Goal: Task Accomplishment & Management: Manage account settings

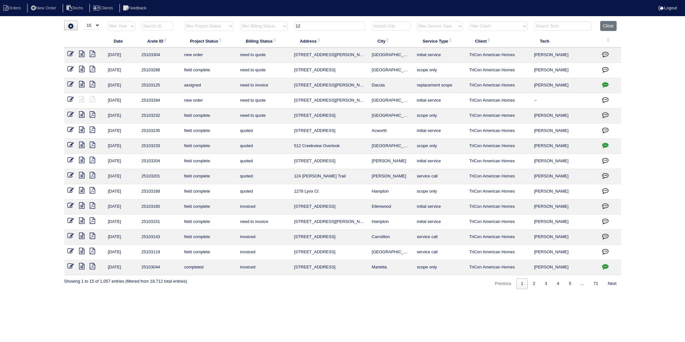
select select "15"
click at [610, 26] on button "Clear" at bounding box center [608, 26] width 16 height 10
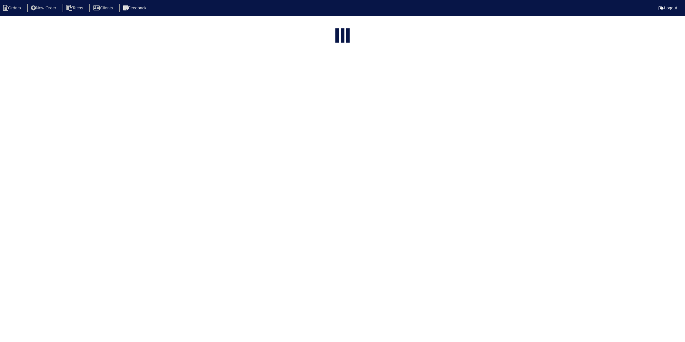
select select "15"
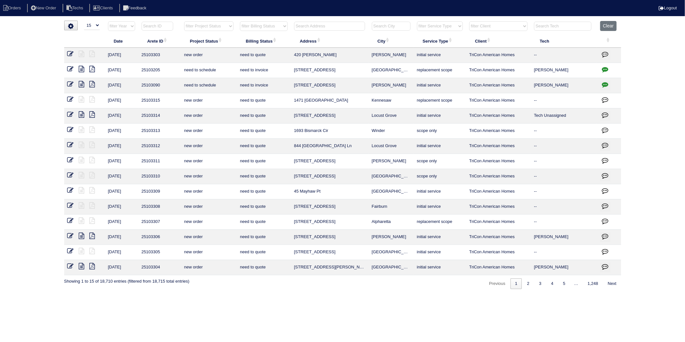
click at [153, 29] on input "text" at bounding box center [158, 26] width 32 height 9
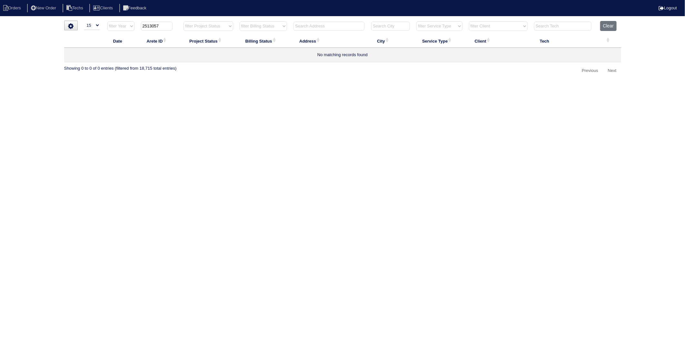
click at [150, 27] on input "2513057" at bounding box center [157, 26] width 32 height 9
type input "25103057"
click at [68, 53] on icon at bounding box center [70, 54] width 6 height 6
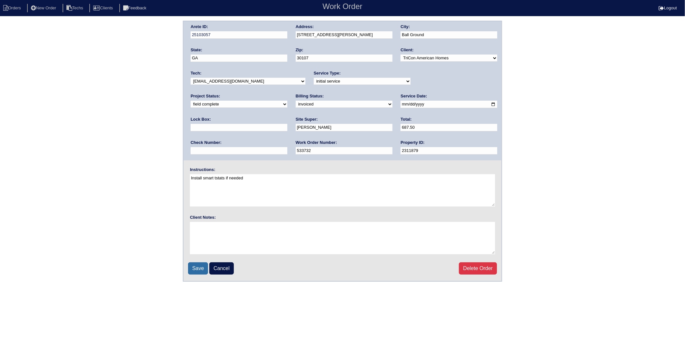
click at [196, 268] on input "Save" at bounding box center [198, 268] width 20 height 12
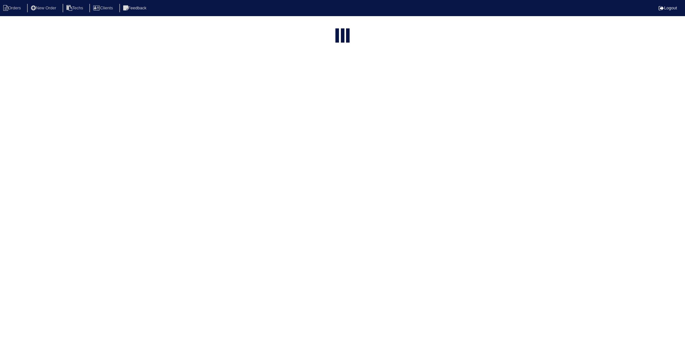
select select "15"
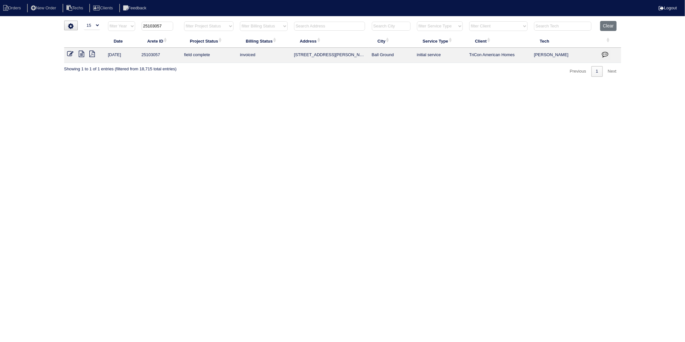
drag, startPoint x: 167, startPoint y: 26, endPoint x: 128, endPoint y: 30, distance: 38.6
click at [128, 30] on tr "filter Year -- Any Year -- 2025 2024 2023 2022 2021 2020 2019 25103057 filter P…" at bounding box center [342, 27] width 557 height 13
type input "25102113"
click at [70, 52] on icon at bounding box center [70, 54] width 6 height 6
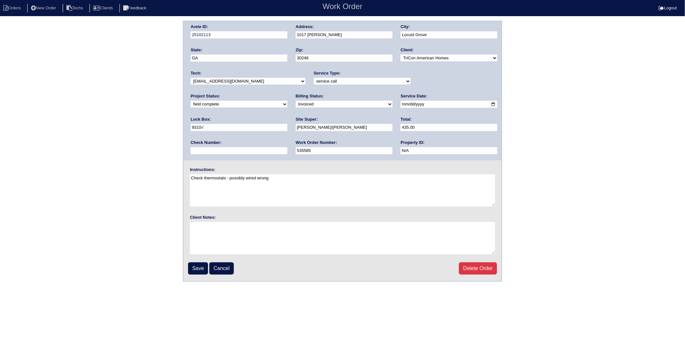
click at [296, 104] on select "need to quote quoted need to invoice invoiced paid warranty purchase order need…" at bounding box center [344, 104] width 97 height 7
select select "paid"
click at [296, 101] on select "need to quote quoted need to invoice invoiced paid warranty purchase order need…" at bounding box center [344, 104] width 97 height 7
click at [287, 147] on input "text" at bounding box center [239, 150] width 97 height 7
type input "1267"
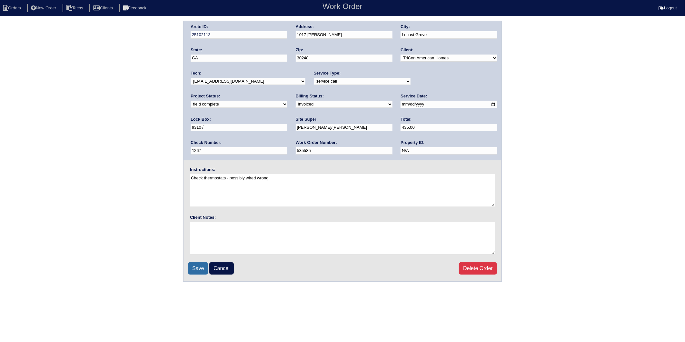
click at [197, 267] on input "Save" at bounding box center [198, 268] width 20 height 12
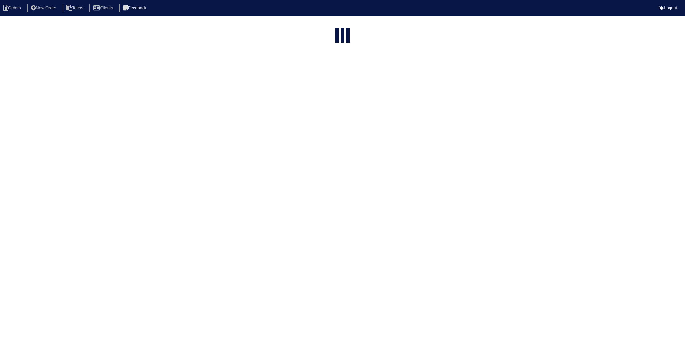
select select "15"
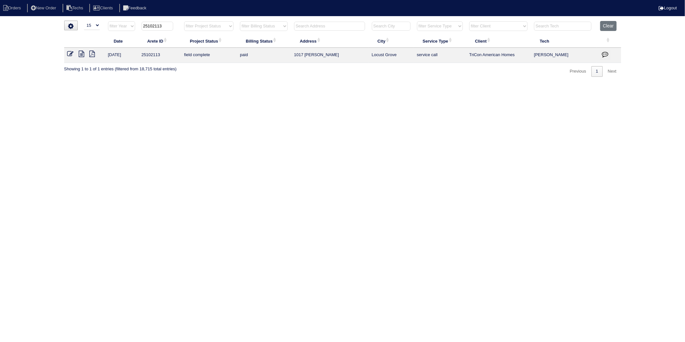
drag, startPoint x: 153, startPoint y: 26, endPoint x: 170, endPoint y: 25, distance: 16.5
click at [170, 25] on input "25102113" at bounding box center [158, 26] width 32 height 9
type input "25102112"
click at [74, 53] on link at bounding box center [73, 54] width 12 height 5
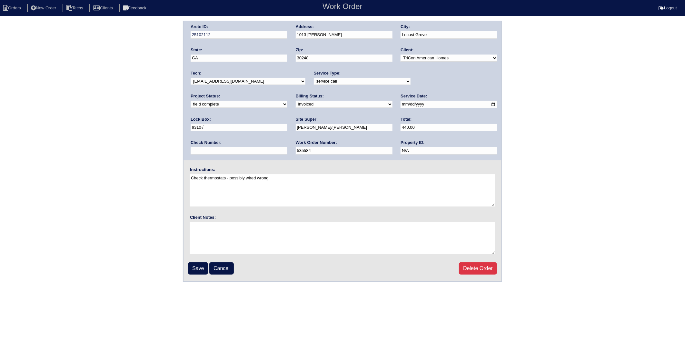
click at [296, 106] on select "need to quote quoted need to invoice invoiced paid warranty purchase order need…" at bounding box center [344, 104] width 97 height 7
select select "paid"
click at [296, 101] on select "need to quote quoted need to invoice invoiced paid warranty purchase order need…" at bounding box center [344, 104] width 97 height 7
click at [287, 147] on input "text" at bounding box center [239, 150] width 97 height 7
type input "2584"
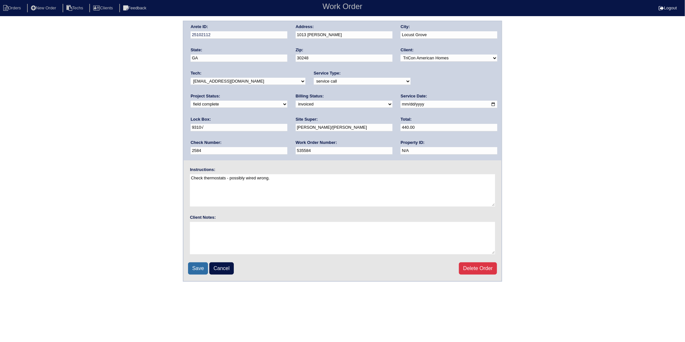
click at [202, 265] on input "Save" at bounding box center [198, 268] width 20 height 12
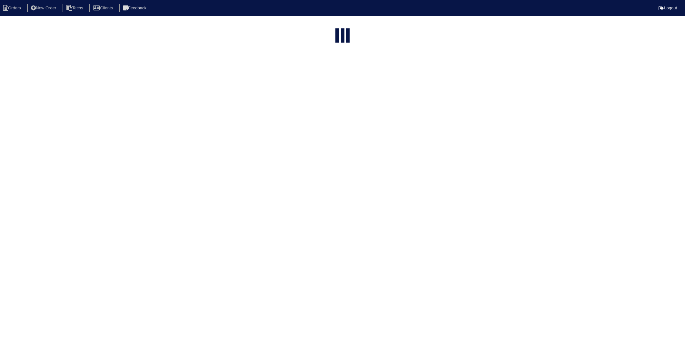
select select "15"
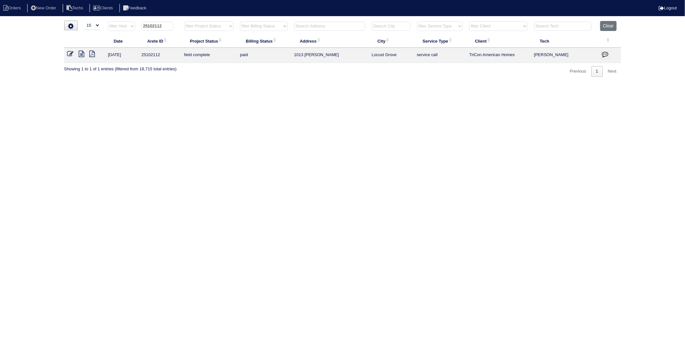
drag, startPoint x: 154, startPoint y: 27, endPoint x: 169, endPoint y: 27, distance: 15.5
click at [169, 27] on input "25102112" at bounding box center [158, 26] width 32 height 9
type input "25102184"
click at [70, 52] on icon at bounding box center [70, 54] width 6 height 6
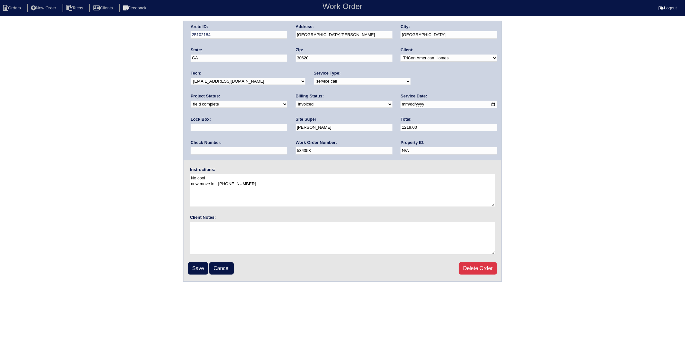
drag, startPoint x: 207, startPoint y: 104, endPoint x: 206, endPoint y: 108, distance: 3.8
click at [296, 104] on select "need to quote quoted need to invoice invoiced paid warranty purchase order need…" at bounding box center [344, 104] width 97 height 7
select select "paid"
click at [296, 101] on select "need to quote quoted need to invoice invoiced paid warranty purchase order need…" at bounding box center [344, 104] width 97 height 7
click at [287, 147] on input "text" at bounding box center [239, 150] width 97 height 7
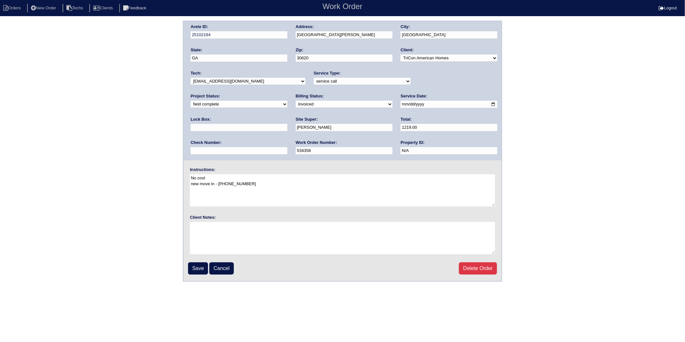
type input "2584"
type input "9310√"
click at [199, 268] on input "Save" at bounding box center [198, 268] width 20 height 12
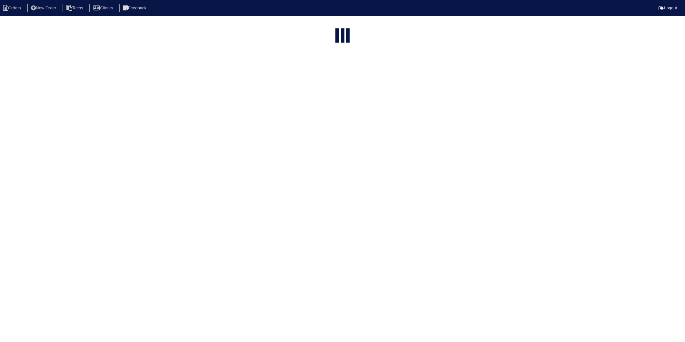
select select "15"
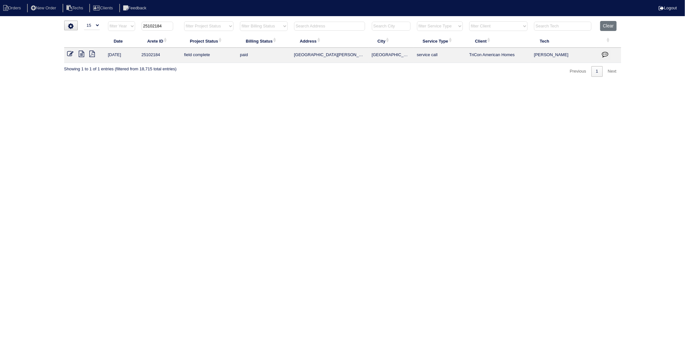
drag, startPoint x: 153, startPoint y: 28, endPoint x: 167, endPoint y: 27, distance: 14.6
click at [167, 27] on input "25102184" at bounding box center [158, 26] width 32 height 9
type input "25103009"
click at [70, 53] on icon at bounding box center [70, 54] width 6 height 6
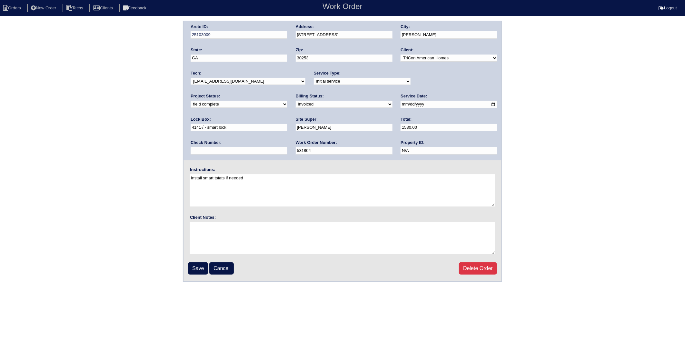
click at [296, 105] on select "need to quote quoted need to invoice invoiced paid warranty purchase order need…" at bounding box center [344, 104] width 97 height 7
select select "paid"
click at [296, 101] on select "need to quote quoted need to invoice invoiced paid warranty purchase order need…" at bounding box center [344, 104] width 97 height 7
click at [287, 147] on input "text" at bounding box center [239, 150] width 97 height 7
type input "2584"
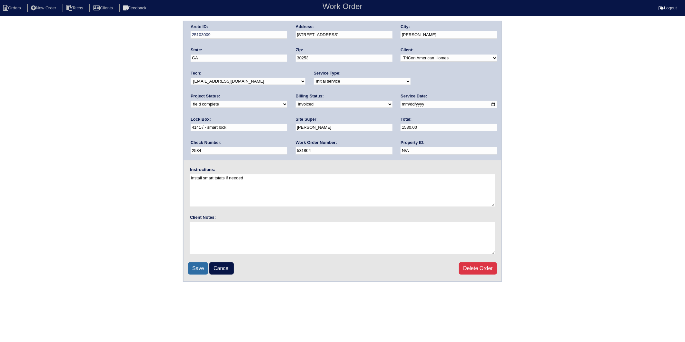
click at [193, 267] on input "Save" at bounding box center [198, 268] width 20 height 12
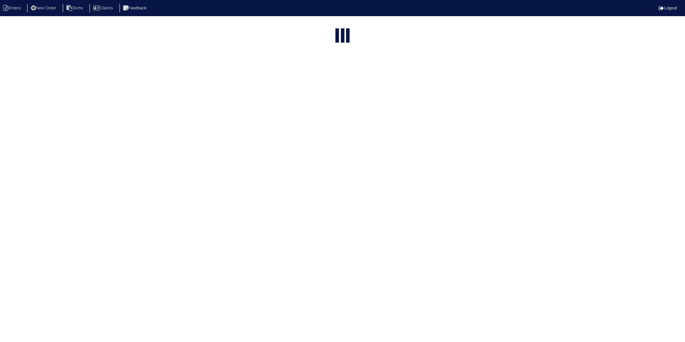
select select "15"
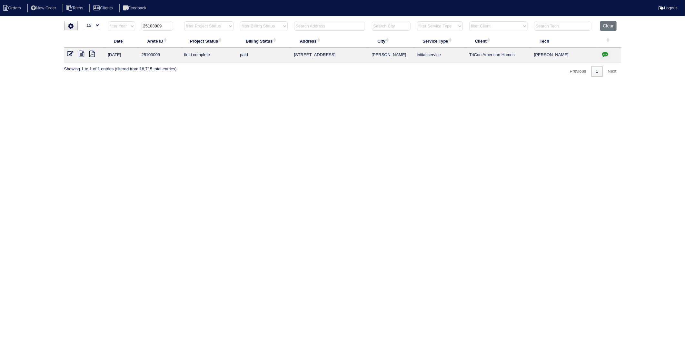
drag, startPoint x: 154, startPoint y: 27, endPoint x: 173, endPoint y: 25, distance: 19.1
click at [173, 25] on input "25103009" at bounding box center [158, 26] width 32 height 9
type input "25103031"
click at [69, 54] on icon at bounding box center [70, 54] width 6 height 6
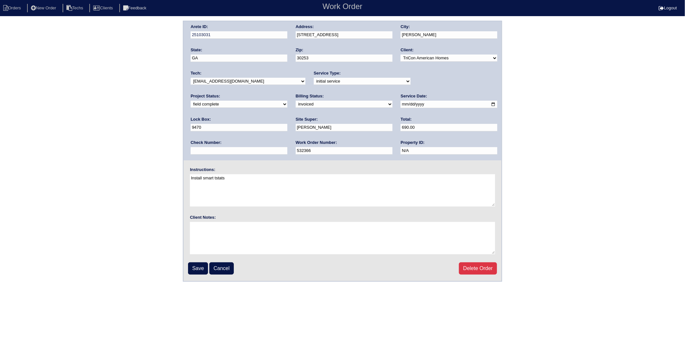
drag, startPoint x: 220, startPoint y: 102, endPoint x: 219, endPoint y: 107, distance: 5.3
click at [296, 102] on select "need to quote quoted need to invoice invoiced paid warranty purchase order need…" at bounding box center [344, 104] width 97 height 7
select select "paid"
click at [296, 101] on select "need to quote quoted need to invoice invoiced paid warranty purchase order need…" at bounding box center [344, 104] width 97 height 7
click at [287, 147] on input "text" at bounding box center [239, 150] width 97 height 7
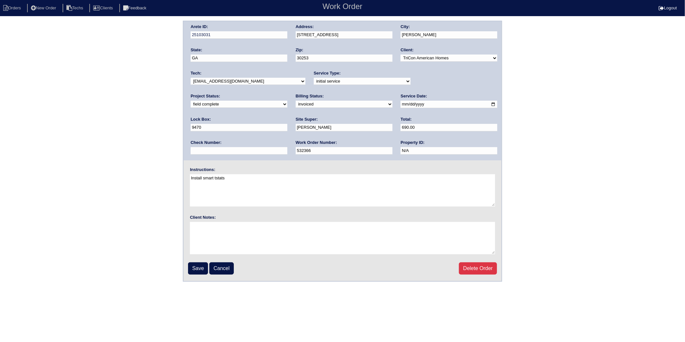
type input "2584"
click at [195, 264] on input "Save" at bounding box center [198, 268] width 20 height 12
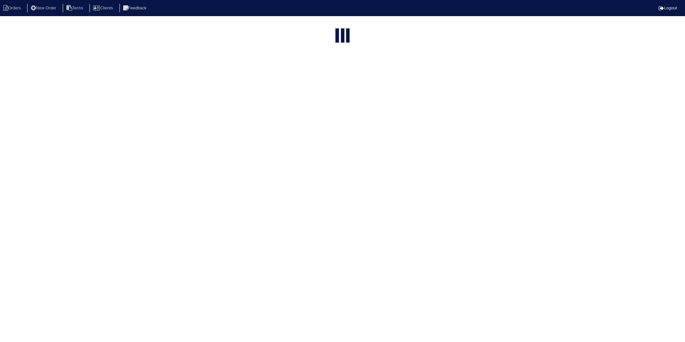
select select "15"
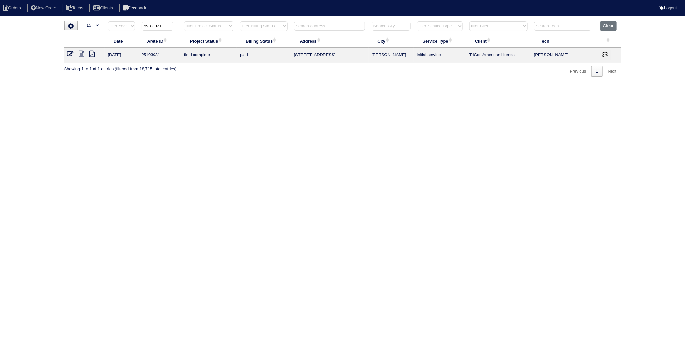
drag, startPoint x: 154, startPoint y: 28, endPoint x: 176, endPoint y: 26, distance: 22.3
click at [176, 26] on th "25103031" at bounding box center [159, 27] width 43 height 13
type input "25101773"
click at [71, 55] on icon at bounding box center [70, 54] width 6 height 6
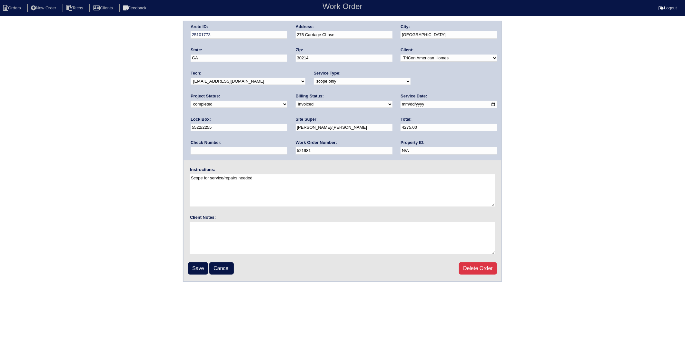
click at [296, 105] on select "need to quote quoted need to invoice invoiced paid warranty purchase order need…" at bounding box center [344, 104] width 97 height 7
select select "paid"
click at [296, 101] on select "need to quote quoted need to invoice invoiced paid warranty purchase order need…" at bounding box center [344, 104] width 97 height 7
click at [287, 147] on input "text" at bounding box center [239, 150] width 97 height 7
type input "2584"
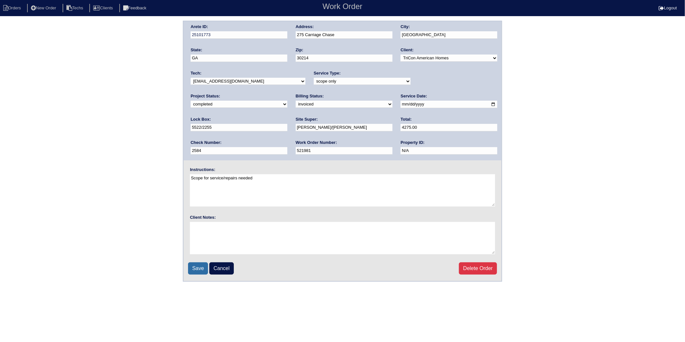
click at [202, 265] on input "Save" at bounding box center [198, 268] width 20 height 12
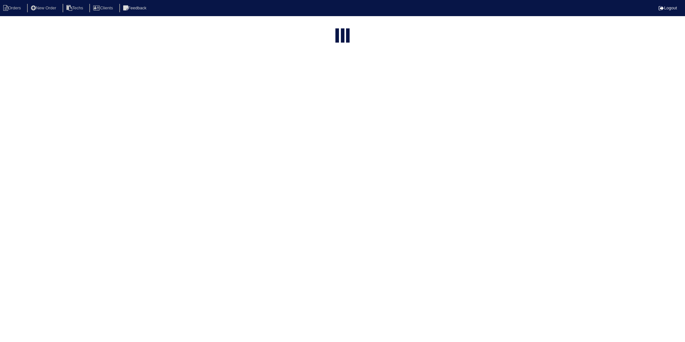
select select "15"
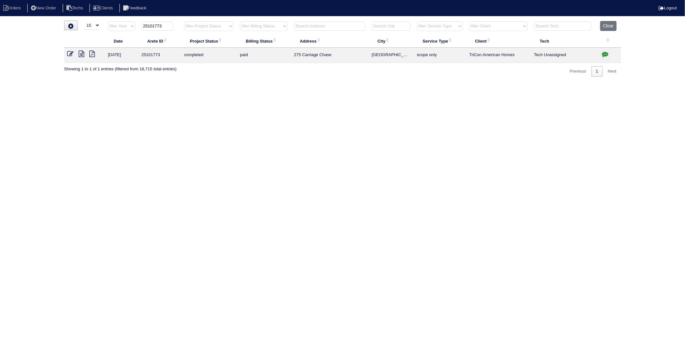
drag, startPoint x: 154, startPoint y: 26, endPoint x: 176, endPoint y: 26, distance: 21.6
click at [176, 26] on th "25101773" at bounding box center [159, 27] width 43 height 13
type input "25103041"
click at [68, 52] on icon at bounding box center [70, 54] width 6 height 6
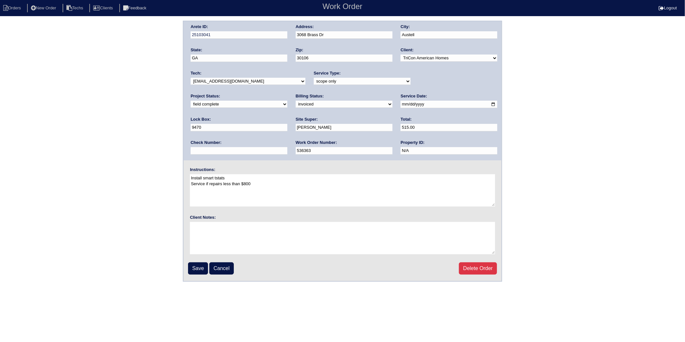
click at [296, 107] on select "need to quote quoted need to invoice invoiced paid warranty purchase order need…" at bounding box center [344, 104] width 97 height 7
select select "paid"
click at [296, 101] on select "need to quote quoted need to invoice invoiced paid warranty purchase order need…" at bounding box center [344, 104] width 97 height 7
drag, startPoint x: 414, startPoint y: 127, endPoint x: 415, endPoint y: 136, distance: 9.1
click at [287, 147] on input "text" at bounding box center [239, 150] width 97 height 7
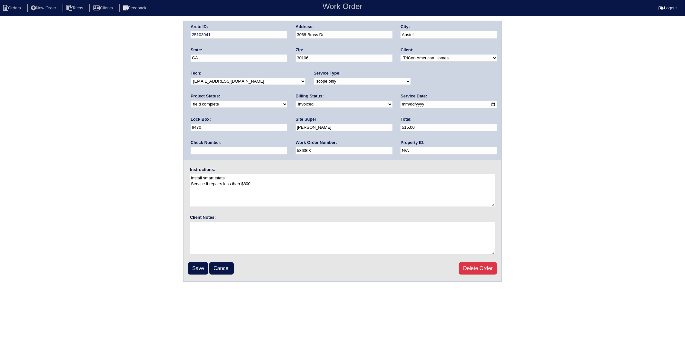
type input "2584"
click at [195, 265] on input "Save" at bounding box center [198, 268] width 20 height 12
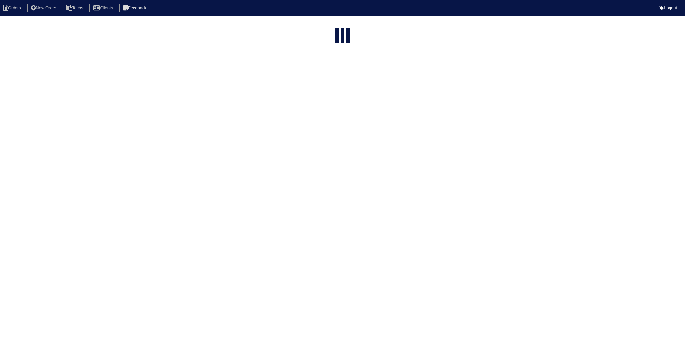
select select "15"
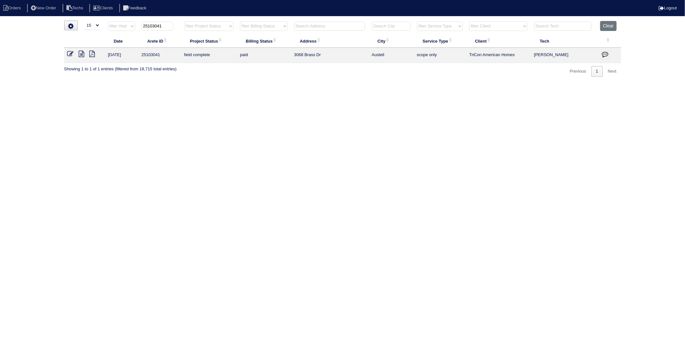
drag, startPoint x: 154, startPoint y: 26, endPoint x: 179, endPoint y: 24, distance: 24.9
click at [179, 24] on th "25103041" at bounding box center [159, 27] width 43 height 13
type input "25103045"
click at [70, 55] on icon at bounding box center [70, 54] width 6 height 6
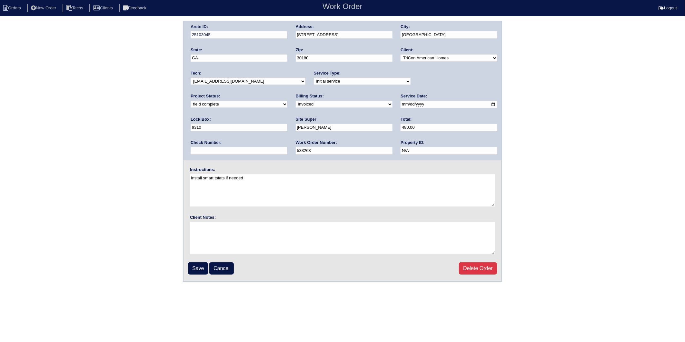
click at [296, 104] on select "need to quote quoted need to invoice invoiced paid warranty purchase order need…" at bounding box center [344, 104] width 97 height 7
select select "paid"
click at [296, 101] on select "need to quote quoted need to invoice invoiced paid warranty purchase order need…" at bounding box center [344, 104] width 97 height 7
click at [287, 147] on input "text" at bounding box center [239, 150] width 97 height 7
type input "2584"
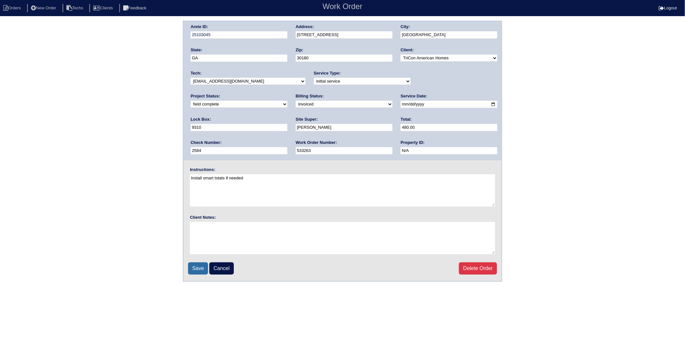
click at [194, 268] on input "Save" at bounding box center [198, 268] width 20 height 12
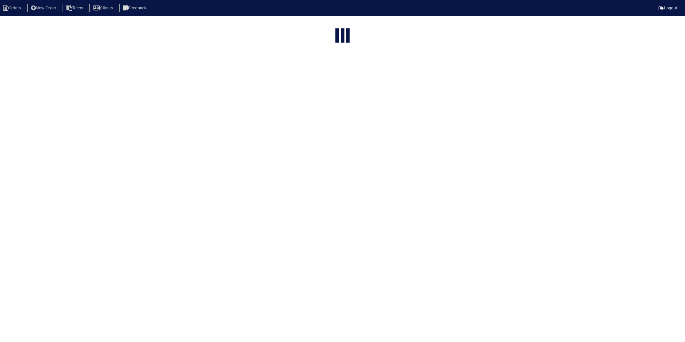
select select "15"
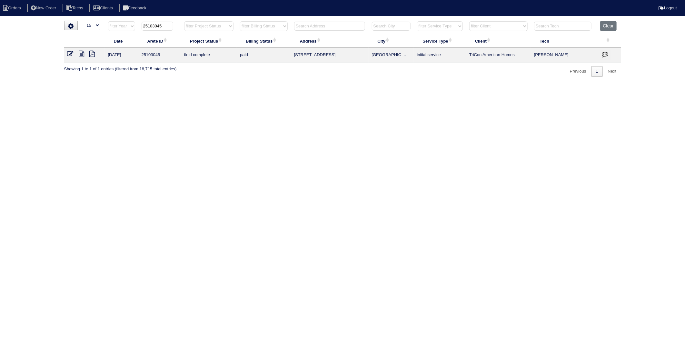
drag, startPoint x: 154, startPoint y: 27, endPoint x: 179, endPoint y: 25, distance: 25.2
click at [179, 25] on th "25103045" at bounding box center [159, 27] width 43 height 13
type input "25102779"
click at [71, 54] on icon at bounding box center [70, 54] width 6 height 6
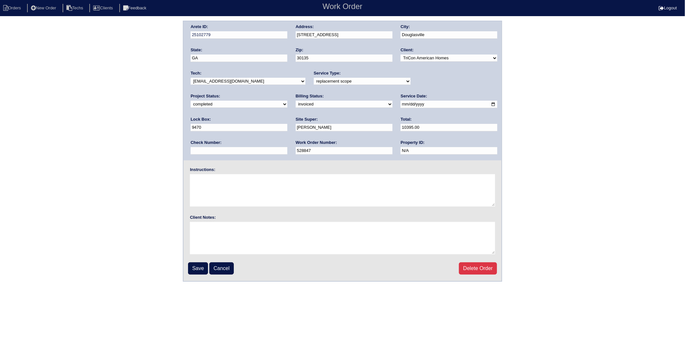
drag, startPoint x: 207, startPoint y: 104, endPoint x: 207, endPoint y: 107, distance: 3.5
click at [296, 104] on select "need to quote quoted need to invoice invoiced paid warranty purchase order need…" at bounding box center [344, 104] width 97 height 7
select select "paid"
click at [296, 101] on select "need to quote quoted need to invoice invoiced paid warranty purchase order need…" at bounding box center [344, 104] width 97 height 7
drag, startPoint x: 411, startPoint y: 130, endPoint x: 412, endPoint y: 134, distance: 4.1
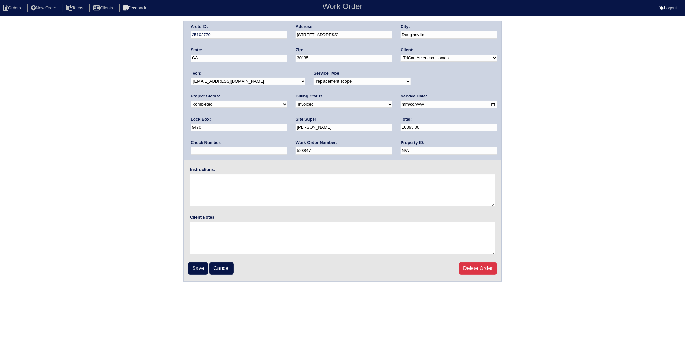
click at [287, 147] on input "text" at bounding box center [239, 150] width 97 height 7
type input "2584"
click at [199, 269] on input "Save" at bounding box center [198, 268] width 20 height 12
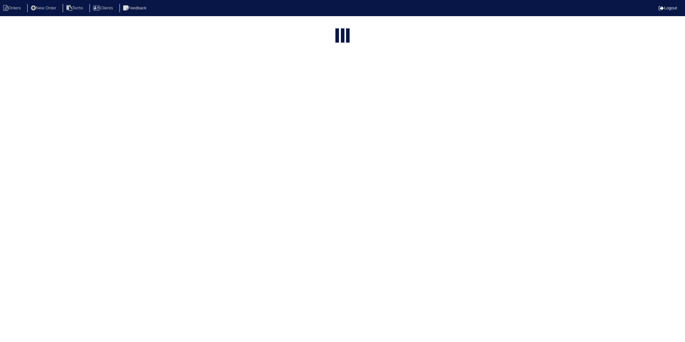
select select "15"
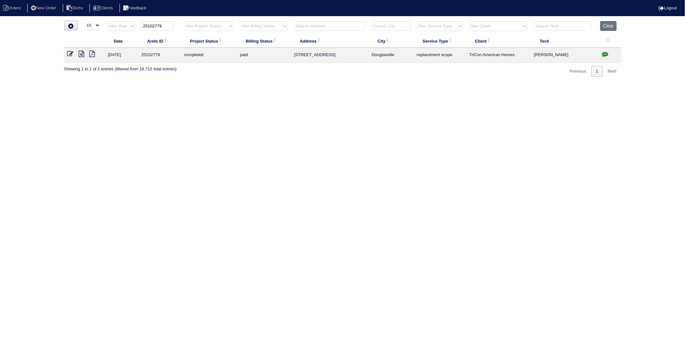
drag, startPoint x: 153, startPoint y: 28, endPoint x: 179, endPoint y: 26, distance: 26.2
click at [179, 26] on th "25102779" at bounding box center [159, 27] width 43 height 13
type input "25103017"
click at [68, 55] on icon at bounding box center [70, 54] width 6 height 6
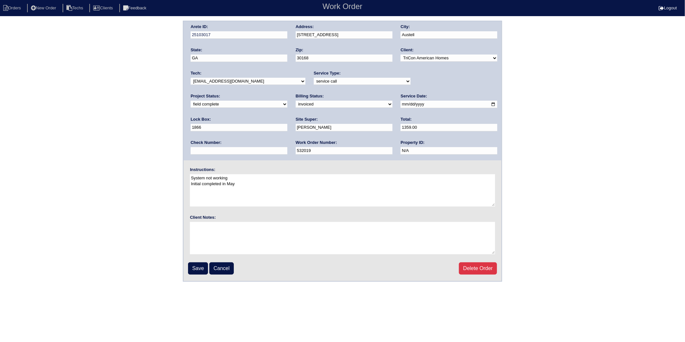
click at [296, 105] on select "need to quote quoted need to invoice invoiced paid warranty purchase order need…" at bounding box center [344, 104] width 97 height 7
select select "paid"
click at [296, 101] on select "need to quote quoted need to invoice invoiced paid warranty purchase order need…" at bounding box center [344, 104] width 97 height 7
click at [287, 147] on input "text" at bounding box center [239, 150] width 97 height 7
type input "2584"
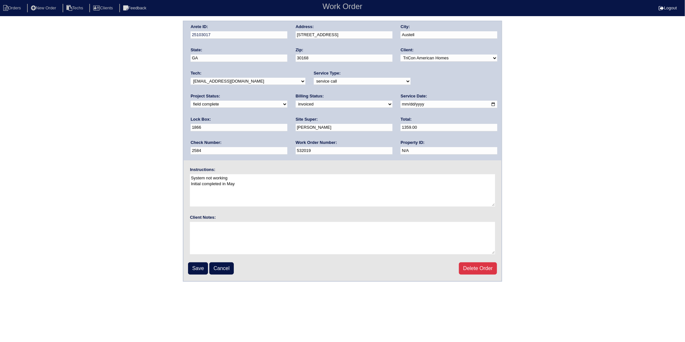
click at [194, 264] on input "Save" at bounding box center [198, 268] width 20 height 12
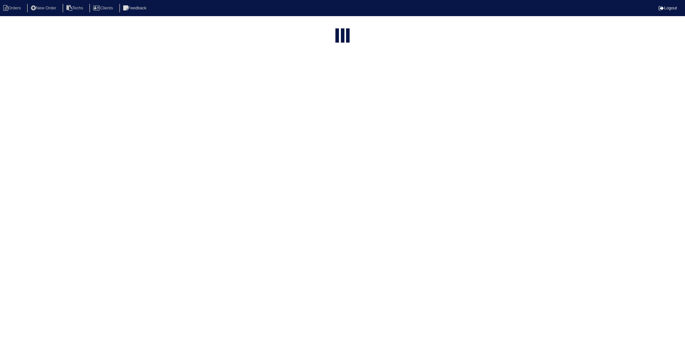
select select "15"
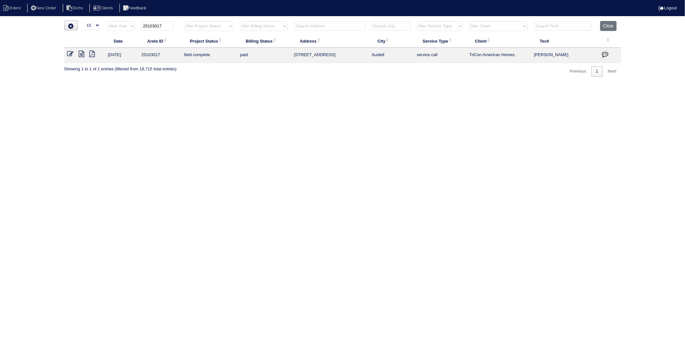
drag, startPoint x: 157, startPoint y: 27, endPoint x: 185, endPoint y: 23, distance: 27.7
click at [185, 23] on tr "filter Year -- Any Year -- 2025 2024 2023 2022 2021 2020 2019 25103017 filter P…" at bounding box center [342, 27] width 557 height 13
type input "25102912"
click at [68, 55] on icon at bounding box center [70, 54] width 6 height 6
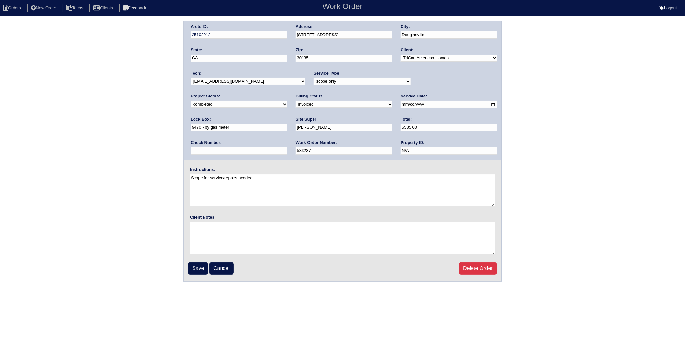
drag, startPoint x: 207, startPoint y: 103, endPoint x: 206, endPoint y: 108, distance: 4.8
click at [296, 103] on select "need to quote quoted need to invoice invoiced paid warranty purchase order need…" at bounding box center [344, 104] width 97 height 7
select select "paid"
click at [296, 101] on select "need to quote quoted need to invoice invoiced paid warranty purchase order need…" at bounding box center [344, 104] width 97 height 7
click at [287, 147] on input "text" at bounding box center [239, 150] width 97 height 7
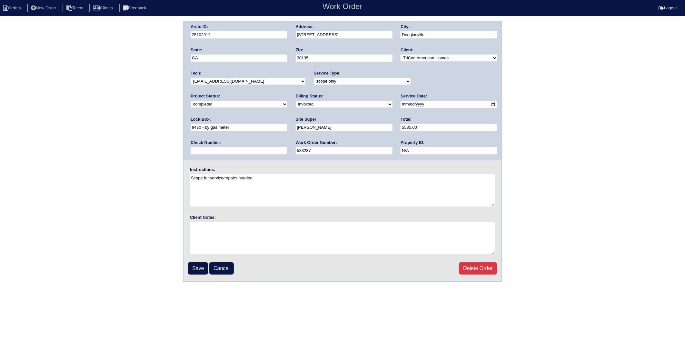
type input "2584"
click at [197, 266] on input "Save" at bounding box center [198, 268] width 20 height 12
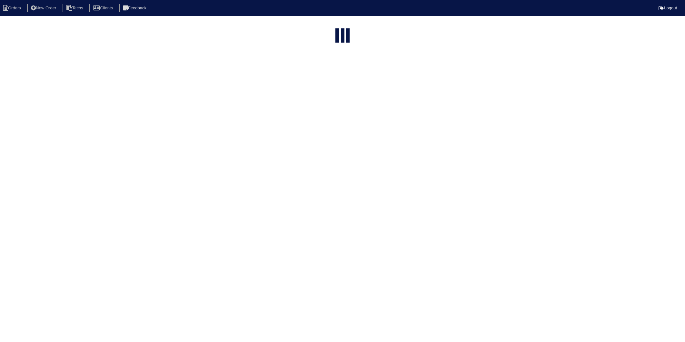
select select "15"
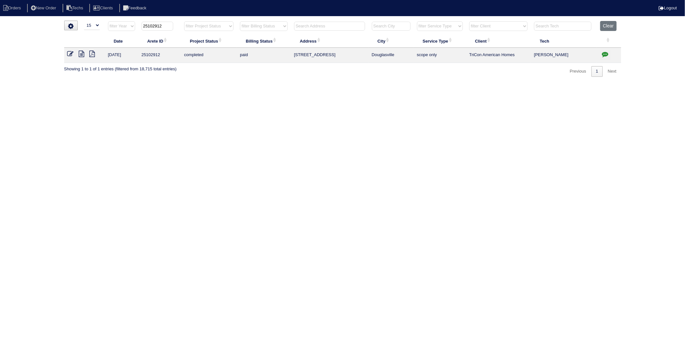
drag, startPoint x: 153, startPoint y: 27, endPoint x: 183, endPoint y: 25, distance: 30.1
click at [183, 25] on tr "filter Year -- Any Year -- 2025 2024 2023 2022 2021 2020 2019 25102912 filter P…" at bounding box center [342, 27] width 557 height 13
type input "25103037"
click at [70, 53] on icon at bounding box center [70, 54] width 6 height 6
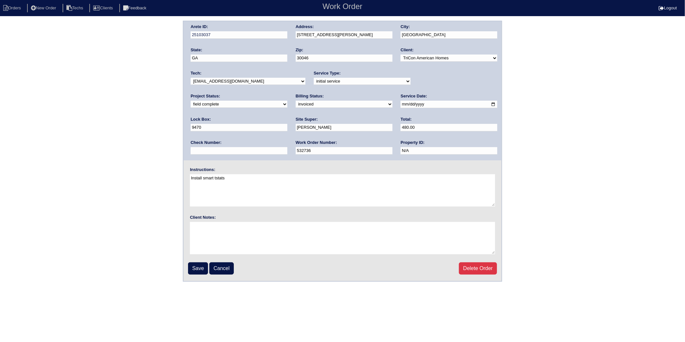
click at [296, 103] on select "need to quote quoted need to invoice invoiced paid warranty purchase order need…" at bounding box center [344, 104] width 97 height 7
select select "paid"
click at [296, 101] on select "need to quote quoted need to invoice invoiced paid warranty purchase order need…" at bounding box center [344, 104] width 97 height 7
click at [287, 147] on input "text" at bounding box center [239, 150] width 97 height 7
type input "3077"
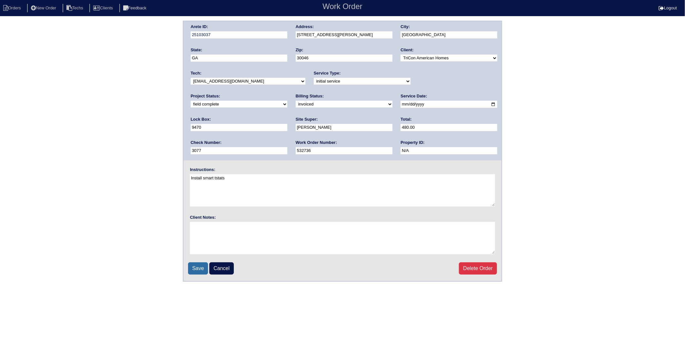
click at [197, 262] on input "Save" at bounding box center [198, 268] width 20 height 12
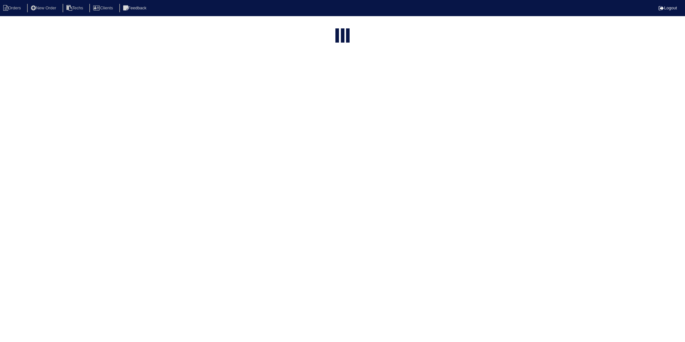
select select "15"
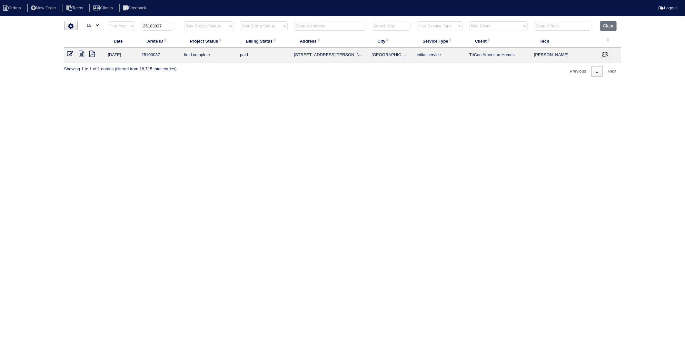
drag, startPoint x: 153, startPoint y: 26, endPoint x: 172, endPoint y: 25, distance: 19.4
click at [172, 25] on input "25103037" at bounding box center [158, 26] width 32 height 9
type input "25102827"
click at [68, 54] on icon at bounding box center [70, 54] width 6 height 6
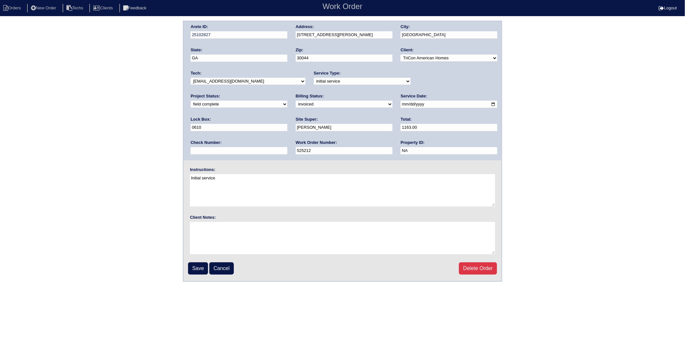
click at [296, 104] on select "need to quote quoted need to invoice invoiced paid warranty purchase order need…" at bounding box center [344, 104] width 97 height 7
select select "paid"
click at [296, 101] on select "need to quote quoted need to invoice invoiced paid warranty purchase order need…" at bounding box center [344, 104] width 97 height 7
drag, startPoint x: 410, startPoint y: 126, endPoint x: 412, endPoint y: 138, distance: 12.1
click at [287, 147] on input "text" at bounding box center [239, 150] width 97 height 7
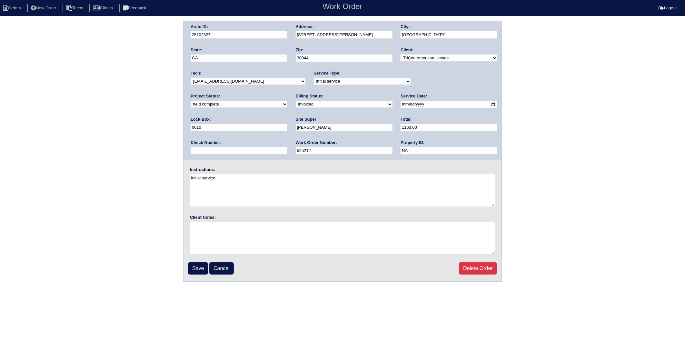
type input "3077"
click at [199, 266] on input "Save" at bounding box center [198, 268] width 20 height 12
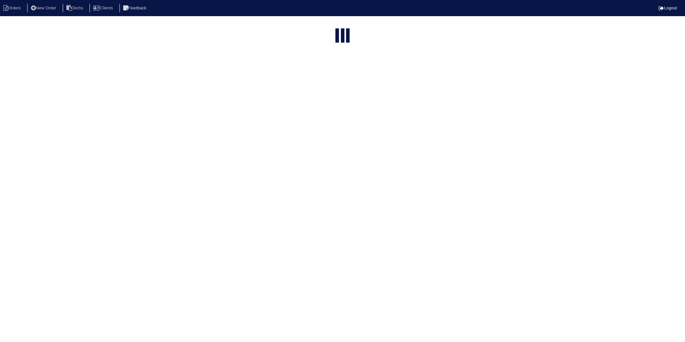
select select "15"
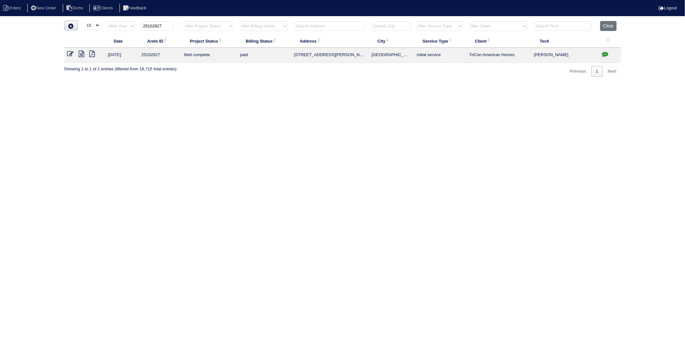
drag, startPoint x: 153, startPoint y: 26, endPoint x: 174, endPoint y: 23, distance: 21.2
click at [174, 23] on th "25102827" at bounding box center [159, 27] width 43 height 13
type input "25102982"
click at [70, 54] on icon at bounding box center [70, 54] width 6 height 6
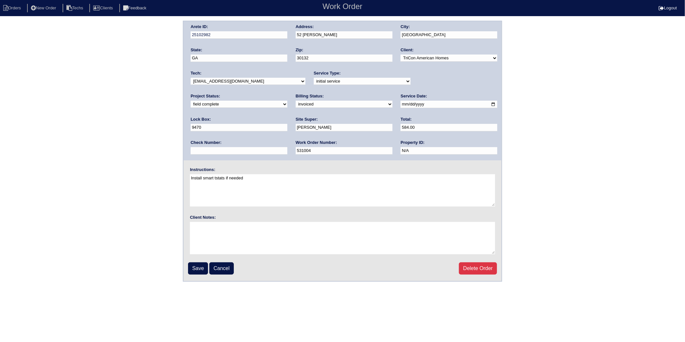
click at [296, 105] on select "need to quote quoted need to invoice invoiced paid warranty purchase order need…" at bounding box center [344, 104] width 97 height 7
select select "paid"
click at [296, 101] on select "need to quote quoted need to invoice invoiced paid warranty purchase order need…" at bounding box center [344, 104] width 97 height 7
click at [287, 147] on input "text" at bounding box center [239, 150] width 97 height 7
drag, startPoint x: 201, startPoint y: 264, endPoint x: 192, endPoint y: 267, distance: 9.7
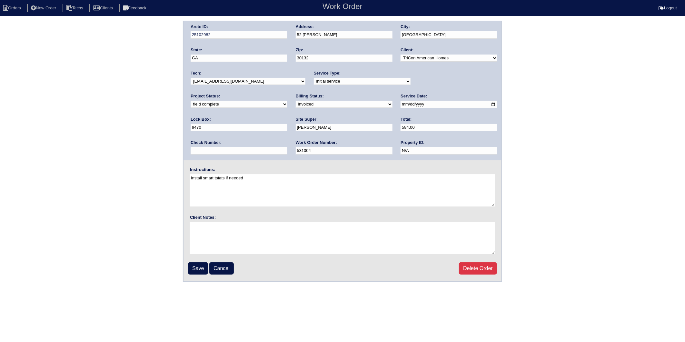
click at [200, 264] on input "Save" at bounding box center [198, 268] width 20 height 12
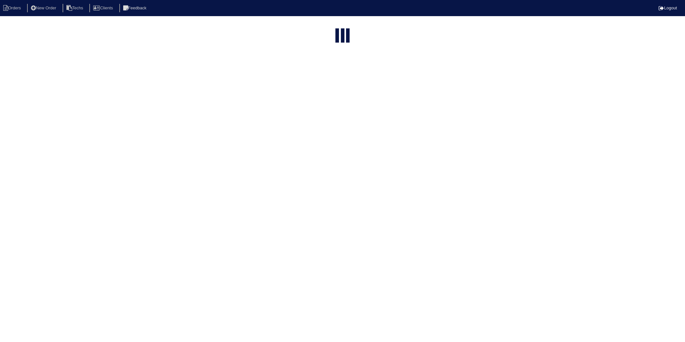
select select "15"
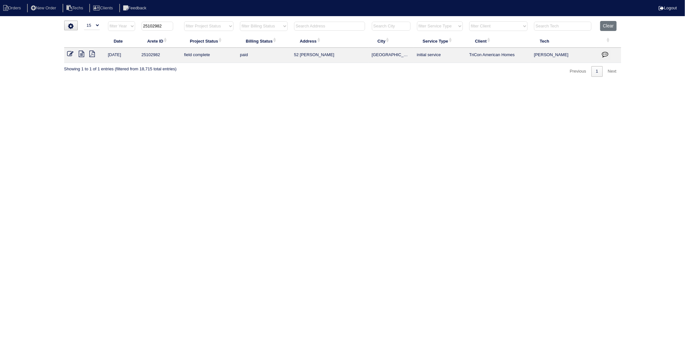
drag, startPoint x: 154, startPoint y: 26, endPoint x: 173, endPoint y: 25, distance: 19.1
click at [173, 25] on input "25102982" at bounding box center [158, 26] width 32 height 9
type input "25103063"
click at [70, 54] on icon at bounding box center [70, 54] width 6 height 6
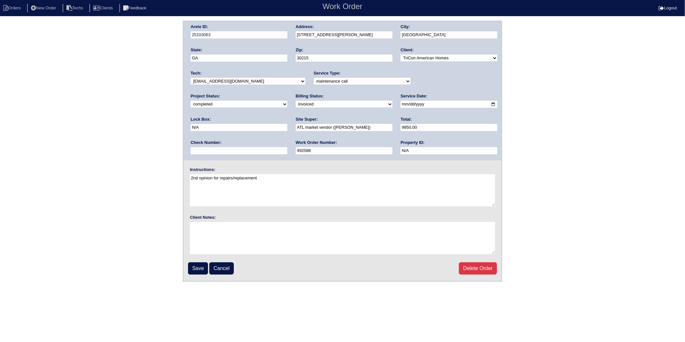
click at [296, 105] on select "need to quote quoted need to invoice invoiced paid warranty purchase order need…" at bounding box center [344, 104] width 97 height 7
select select "paid"
click at [296, 101] on select "need to quote quoted need to invoice invoiced paid warranty purchase order need…" at bounding box center [344, 104] width 97 height 7
click at [287, 147] on input "text" at bounding box center [239, 150] width 97 height 7
type input "6214"
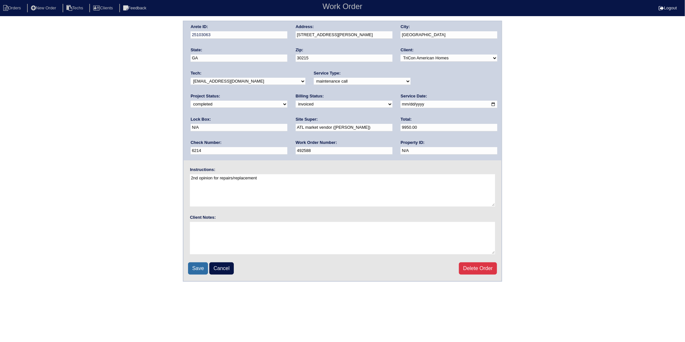
click at [201, 267] on input "Save" at bounding box center [198, 268] width 20 height 12
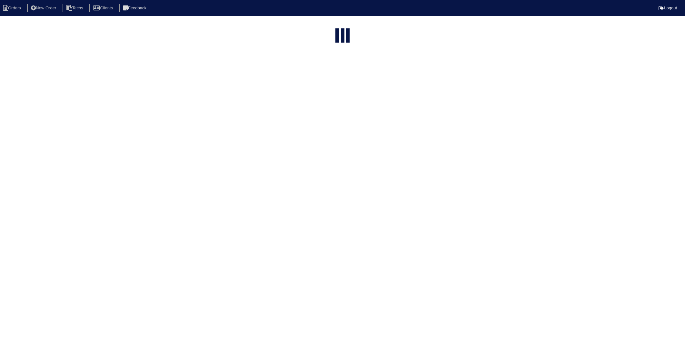
select select "15"
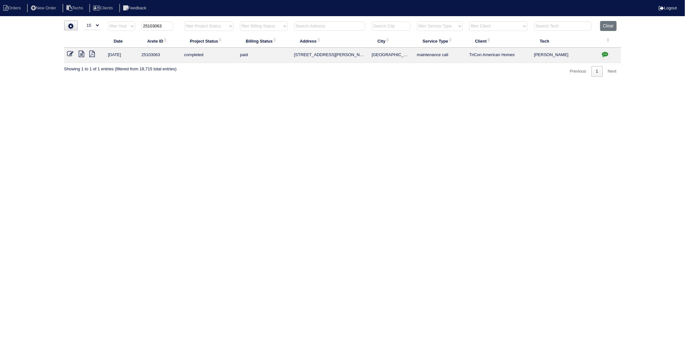
drag, startPoint x: 154, startPoint y: 28, endPoint x: 181, endPoint y: 25, distance: 27.3
click at [181, 25] on tr "filter Year -- Any Year -- 2025 2024 2023 2022 2021 2020 2019 25103063 filter P…" at bounding box center [342, 27] width 557 height 13
drag, startPoint x: 152, startPoint y: 27, endPoint x: 172, endPoint y: 26, distance: 19.4
click at [172, 26] on input "25106368" at bounding box center [157, 26] width 32 height 9
type input "25102999"
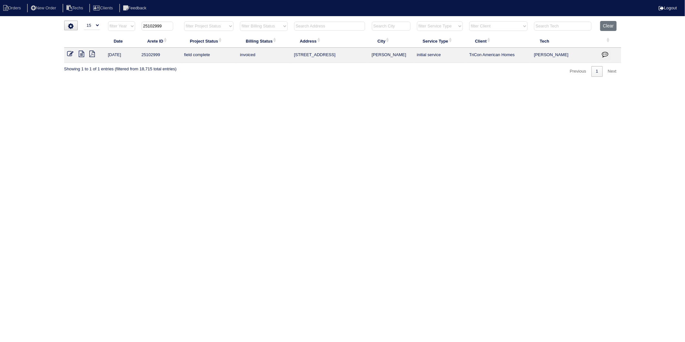
click at [70, 53] on icon at bounding box center [70, 54] width 6 height 6
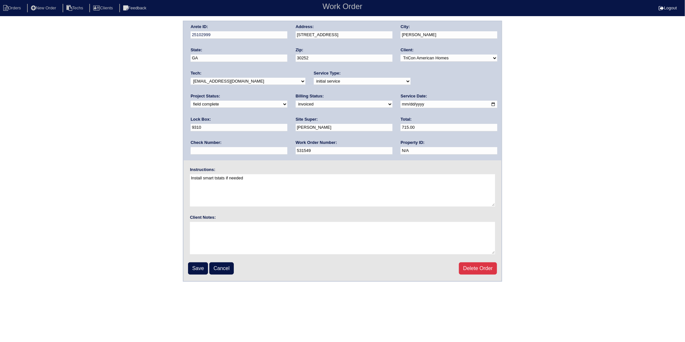
click at [296, 105] on select "need to quote quoted need to invoice invoiced paid warranty purchase order need…" at bounding box center [344, 104] width 97 height 7
select select "paid"
click at [296, 101] on select "need to quote quoted need to invoice invoiced paid warranty purchase order need…" at bounding box center [344, 104] width 97 height 7
click at [287, 147] on input "text" at bounding box center [239, 150] width 97 height 7
type input "6368"
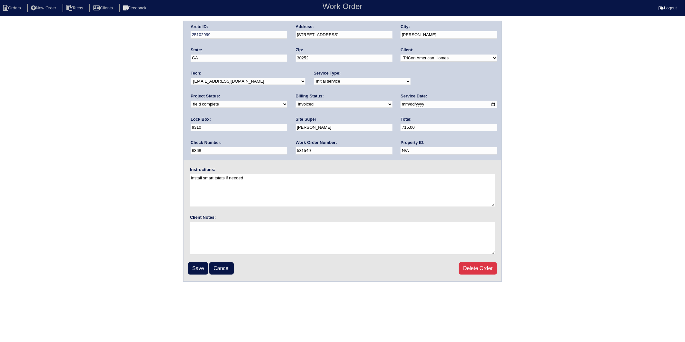
click at [197, 266] on input "Save" at bounding box center [198, 268] width 20 height 12
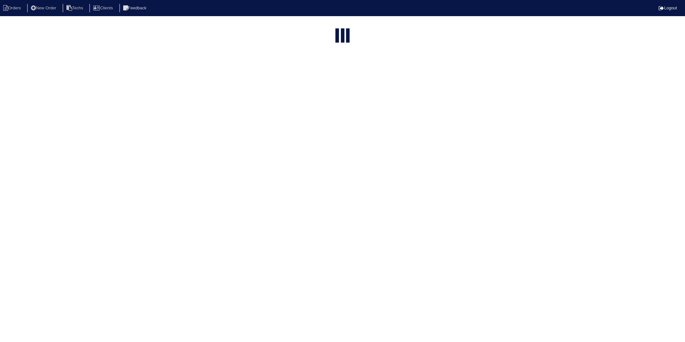
select select "15"
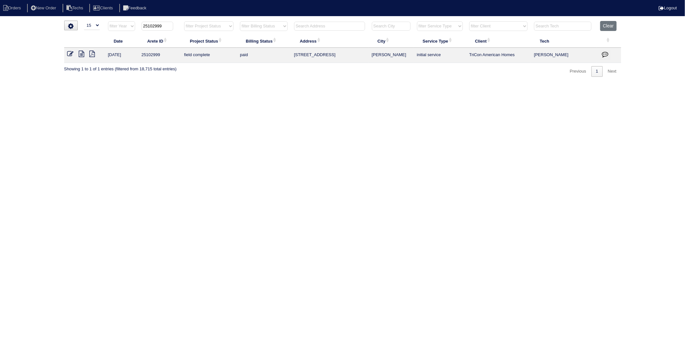
drag, startPoint x: 153, startPoint y: 25, endPoint x: 177, endPoint y: 23, distance: 24.2
click at [177, 23] on th "25102999" at bounding box center [159, 27] width 43 height 13
type input "25102745"
click at [69, 52] on icon at bounding box center [70, 54] width 6 height 6
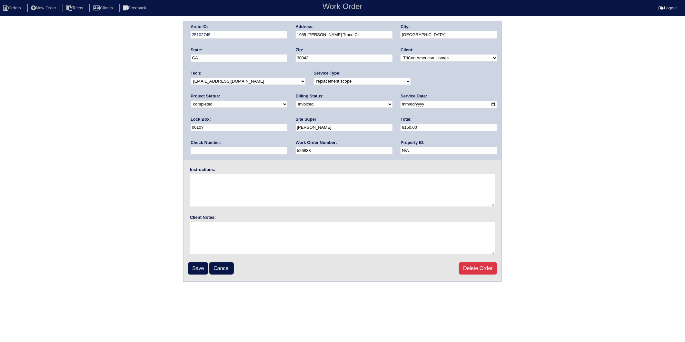
click at [296, 103] on select "need to quote quoted need to invoice invoiced paid warranty purchase order need…" at bounding box center [344, 104] width 97 height 7
select select "paid"
click at [296, 101] on select "need to quote quoted need to invoice invoiced paid warranty purchase order need…" at bounding box center [344, 104] width 97 height 7
click at [287, 147] on input "text" at bounding box center [239, 150] width 97 height 7
type input "6686"
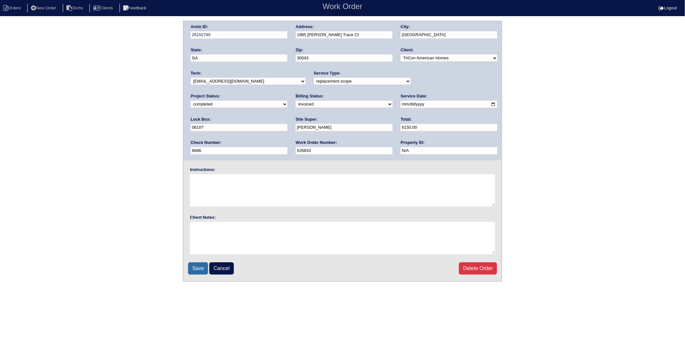
click at [197, 265] on input "Save" at bounding box center [198, 268] width 20 height 12
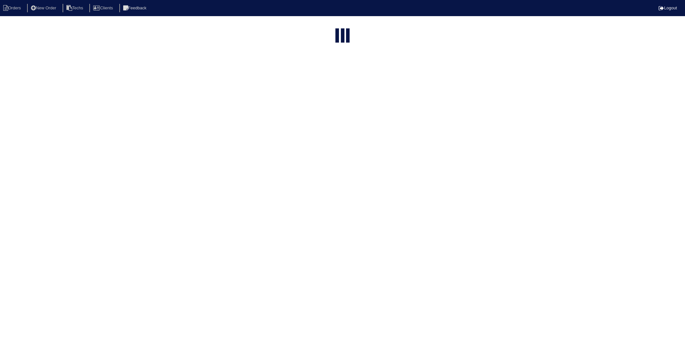
select select "15"
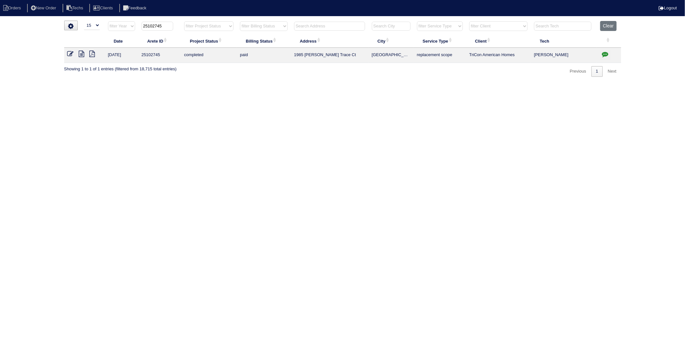
drag, startPoint x: 153, startPoint y: 25, endPoint x: 176, endPoint y: 23, distance: 23.1
click at [176, 23] on th "25102745" at bounding box center [159, 27] width 43 height 13
type input "25102974"
click at [68, 54] on icon at bounding box center [70, 54] width 6 height 6
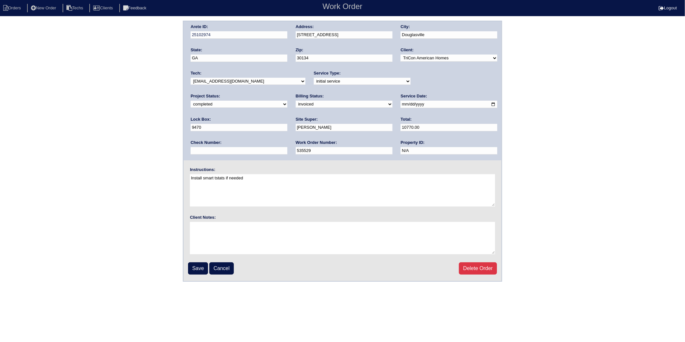
click at [296, 105] on select "need to quote quoted need to invoice invoiced paid warranty purchase order need…" at bounding box center [344, 104] width 97 height 7
select select "paid"
click at [296, 101] on select "need to quote quoted need to invoice invoiced paid warranty purchase order need…" at bounding box center [344, 104] width 97 height 7
click at [287, 147] on input "text" at bounding box center [239, 150] width 97 height 7
type input "6818"
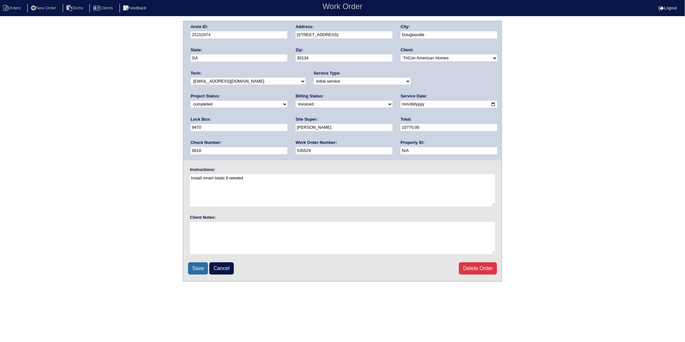
click at [200, 267] on input "Save" at bounding box center [198, 268] width 20 height 12
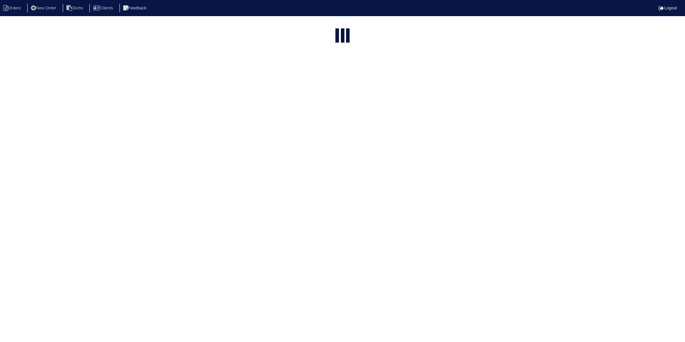
select select "15"
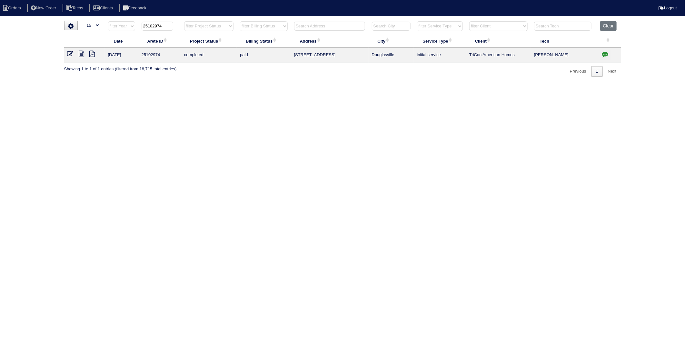
drag, startPoint x: 153, startPoint y: 26, endPoint x: 179, endPoint y: 24, distance: 25.6
click at [179, 24] on th "25102974" at bounding box center [159, 27] width 43 height 13
type input "25102731"
click at [70, 52] on icon at bounding box center [70, 54] width 6 height 6
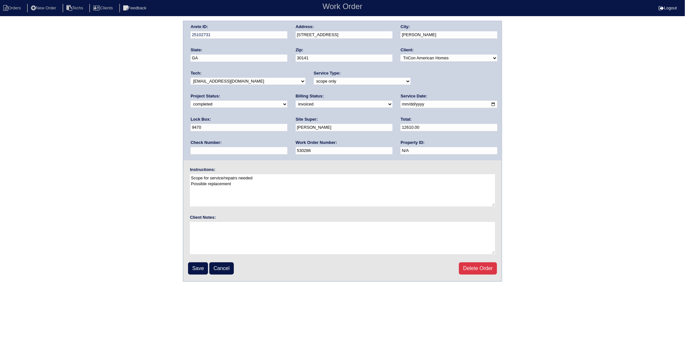
click at [296, 102] on select "need to quote quoted need to invoice invoiced paid warranty purchase order need…" at bounding box center [344, 104] width 97 height 7
select select "paid"
click at [296, 101] on select "need to quote quoted need to invoice invoiced paid warranty purchase order need…" at bounding box center [344, 104] width 97 height 7
click at [287, 147] on input "text" at bounding box center [239, 150] width 97 height 7
type input "6985"
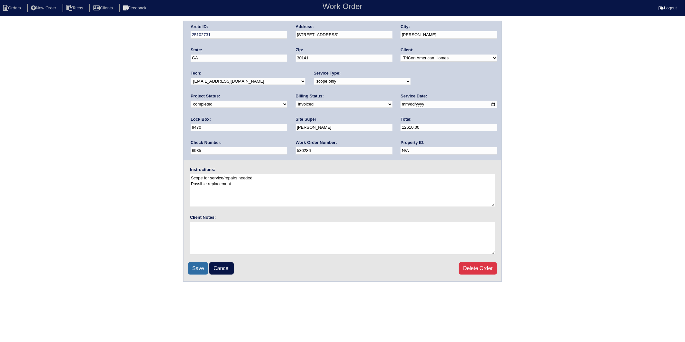
click at [198, 268] on input "Save" at bounding box center [198, 268] width 20 height 12
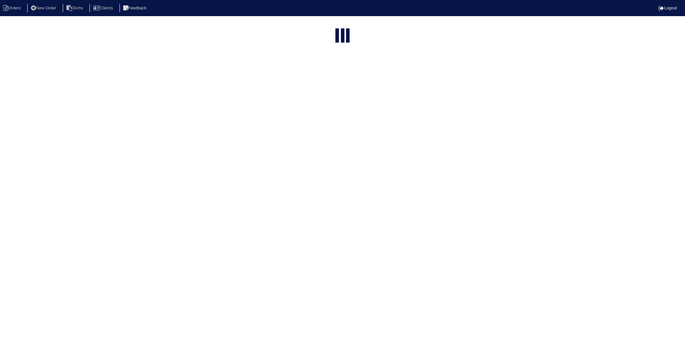
select select "15"
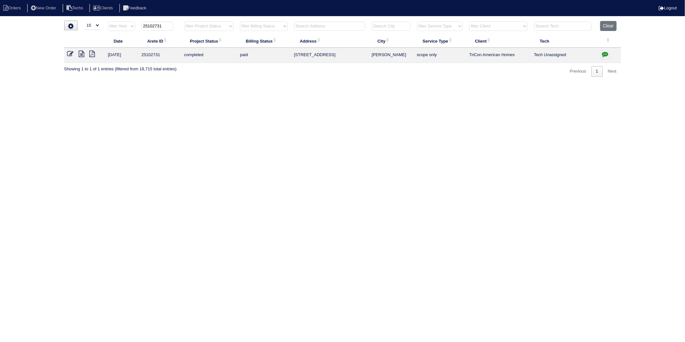
drag, startPoint x: 154, startPoint y: 25, endPoint x: 173, endPoint y: 25, distance: 19.4
click at [173, 25] on input "25102731" at bounding box center [158, 26] width 32 height 9
type input "25102908"
click at [72, 54] on icon at bounding box center [70, 54] width 6 height 6
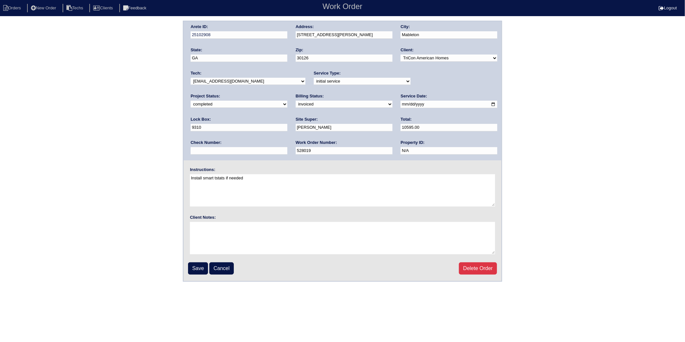
click at [296, 105] on select "need to quote quoted need to invoice invoiced paid warranty purchase order need…" at bounding box center [344, 104] width 97 height 7
select select "paid"
click at [296, 101] on select "need to quote quoted need to invoice invoiced paid warranty purchase order need…" at bounding box center [344, 104] width 97 height 7
click at [287, 147] on input "text" at bounding box center [239, 150] width 97 height 7
type input "6985"
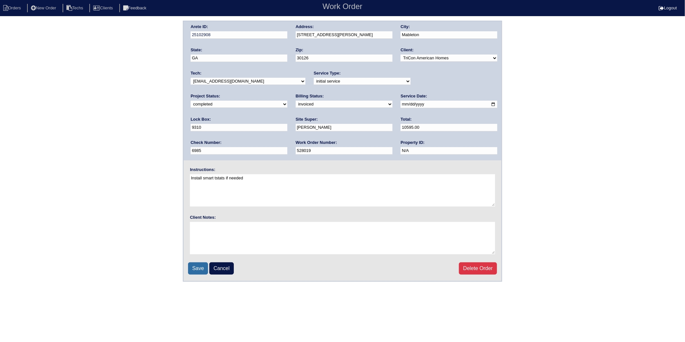
click at [203, 262] on input "Save" at bounding box center [198, 268] width 20 height 12
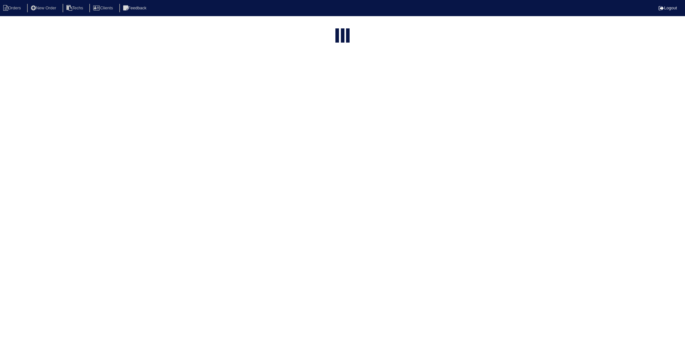
select select "15"
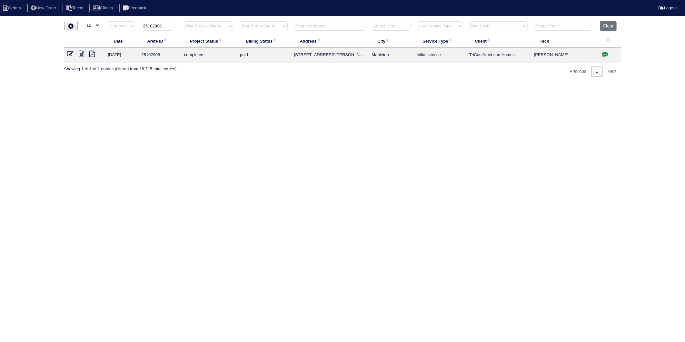
drag, startPoint x: 154, startPoint y: 27, endPoint x: 178, endPoint y: 24, distance: 24.2
click at [178, 24] on th "25102908" at bounding box center [159, 27] width 43 height 13
type input "25102148"
click at [68, 54] on icon at bounding box center [70, 54] width 6 height 6
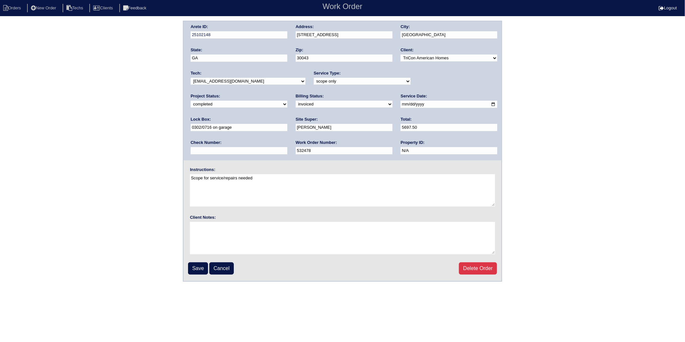
click at [296, 104] on select "need to quote quoted need to invoice invoiced paid warranty purchase order need…" at bounding box center [344, 104] width 97 height 7
select select "paid"
click at [296, 101] on select "need to quote quoted need to invoice invoiced paid warranty purchase order need…" at bounding box center [344, 104] width 97 height 7
click at [287, 147] on input "text" at bounding box center [239, 150] width 97 height 7
type input "8751"
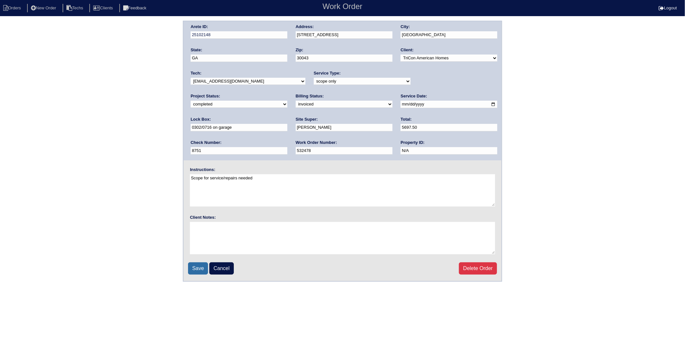
click at [197, 267] on input "Save" at bounding box center [198, 268] width 20 height 12
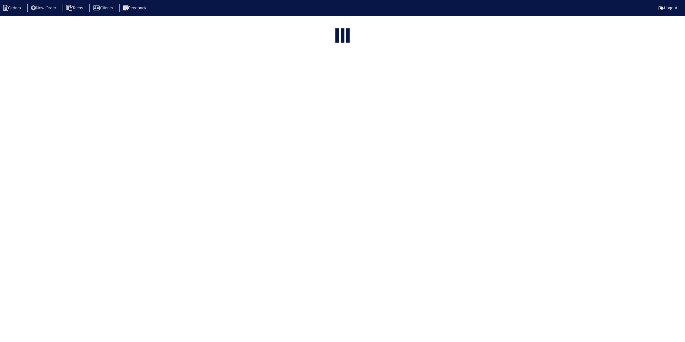
select select "15"
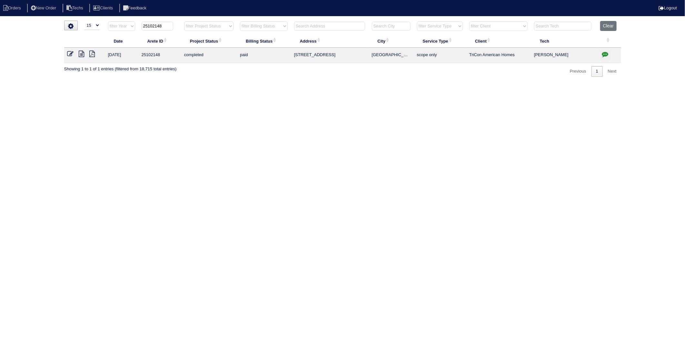
drag, startPoint x: 154, startPoint y: 25, endPoint x: 175, endPoint y: 23, distance: 21.4
click at [175, 23] on th "25102148" at bounding box center [159, 27] width 43 height 13
type input "25103022"
click at [69, 56] on icon at bounding box center [70, 54] width 6 height 6
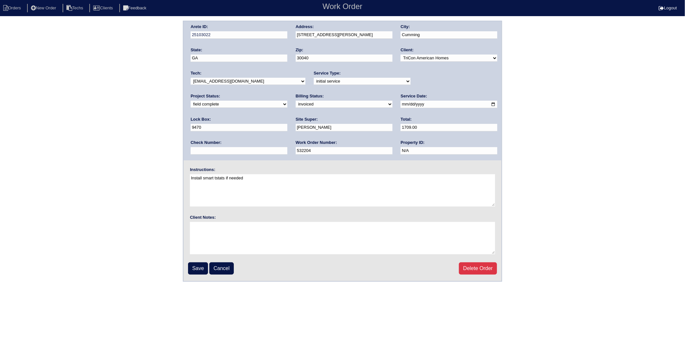
click at [296, 105] on select "need to quote quoted need to invoice invoiced paid warranty purchase order need…" at bounding box center [344, 104] width 97 height 7
select select "paid"
click at [296, 101] on select "need to quote quoted need to invoice invoiced paid warranty purchase order need…" at bounding box center [344, 104] width 97 height 7
click at [287, 147] on input "text" at bounding box center [239, 150] width 97 height 7
type input "8782"
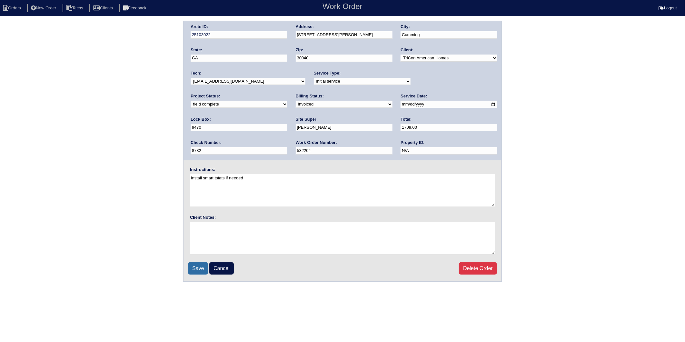
click at [198, 265] on input "Save" at bounding box center [198, 268] width 20 height 12
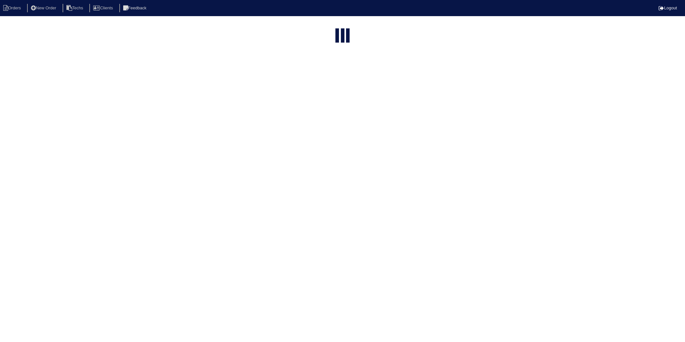
select select "15"
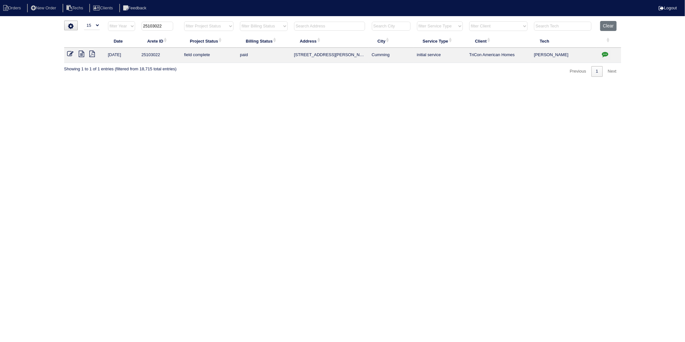
click at [154, 83] on html "Orders New Order Techs Clients Feedback Logout Orders New Order Users Clients M…" at bounding box center [342, 41] width 685 height 83
drag, startPoint x: 154, startPoint y: 26, endPoint x: 176, endPoint y: 25, distance: 22.6
click at [176, 25] on th "25103022" at bounding box center [159, 27] width 43 height 13
type input "25103067"
drag, startPoint x: 70, startPoint y: 52, endPoint x: 75, endPoint y: 52, distance: 5.2
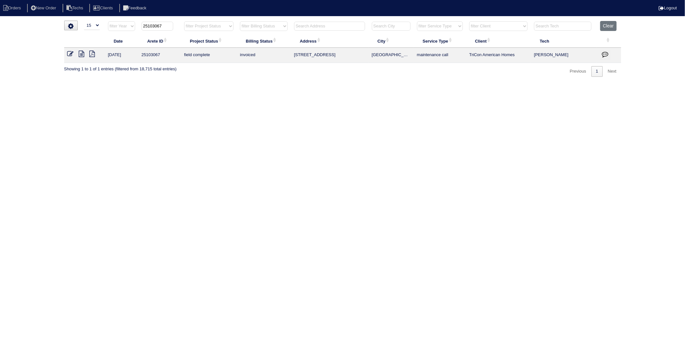
click at [70, 52] on icon at bounding box center [70, 54] width 6 height 6
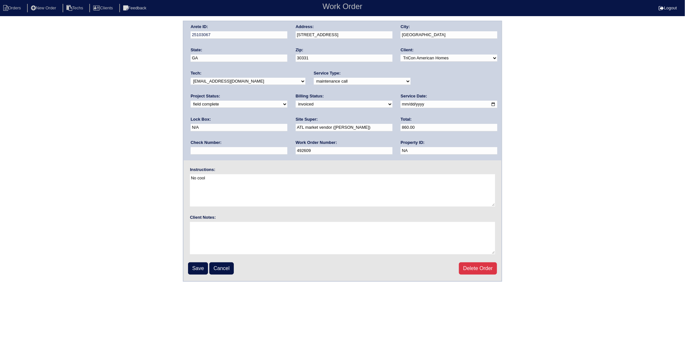
click at [296, 103] on select "need to quote quoted need to invoice invoiced paid warranty purchase order need…" at bounding box center [344, 104] width 97 height 7
select select "paid"
click at [296, 101] on select "need to quote quoted need to invoice invoiced paid warranty purchase order need…" at bounding box center [344, 104] width 97 height 7
click at [287, 147] on input "text" at bounding box center [239, 150] width 97 height 7
type input "10909"
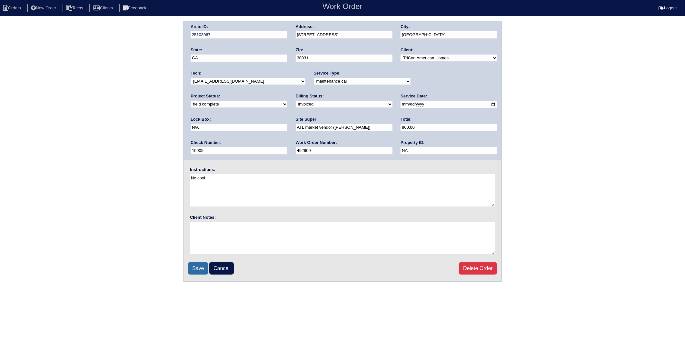
click at [197, 269] on input "Save" at bounding box center [198, 268] width 20 height 12
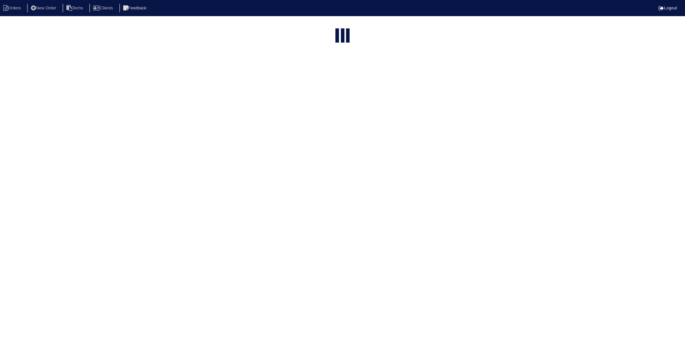
select select "15"
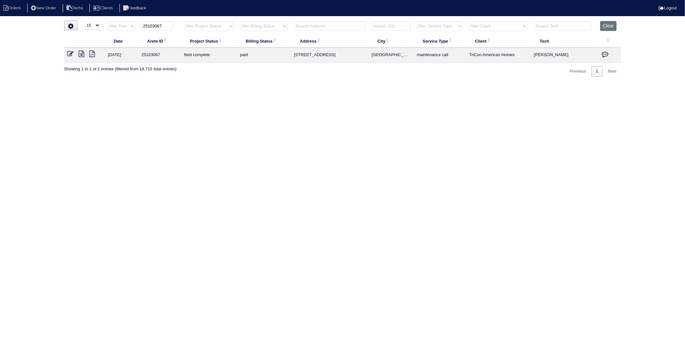
drag, startPoint x: 154, startPoint y: 25, endPoint x: 175, endPoint y: 24, distance: 21.3
click at [175, 24] on th "25103067" at bounding box center [159, 27] width 43 height 13
type input "25102884"
click at [69, 53] on icon at bounding box center [70, 54] width 6 height 6
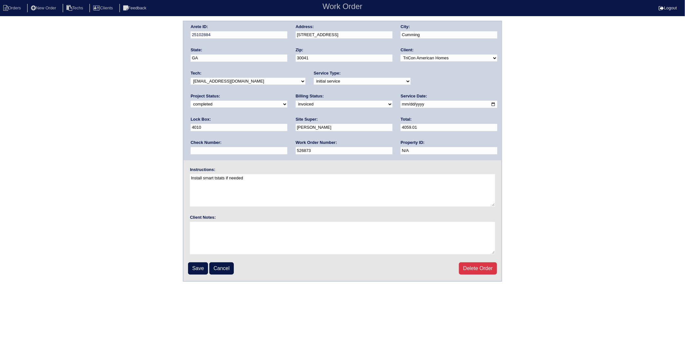
click at [296, 102] on select "need to quote quoted need to invoice invoiced paid warranty purchase order need…" at bounding box center [344, 104] width 97 height 7
select select "paid"
click at [296, 101] on select "need to quote quoted need to invoice invoiced paid warranty purchase order need…" at bounding box center [344, 104] width 97 height 7
click at [287, 147] on input "text" at bounding box center [239, 150] width 97 height 7
type input "10909"
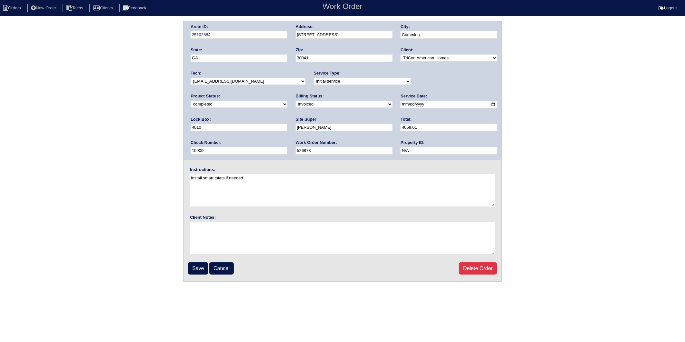
click at [384, 167] on div "Instructions: Install smart tstats if needed" at bounding box center [343, 187] width 318 height 41
click at [201, 266] on input "Save" at bounding box center [198, 268] width 20 height 12
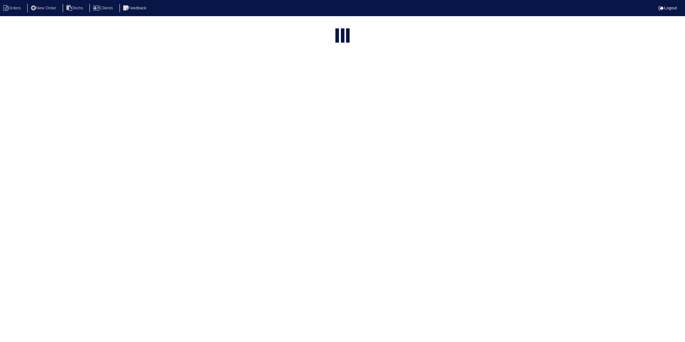
select select "15"
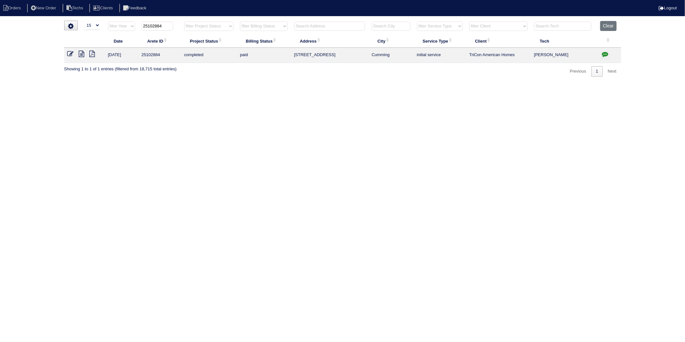
drag, startPoint x: 154, startPoint y: 27, endPoint x: 174, endPoint y: 24, distance: 20.2
click at [174, 24] on th "25102884" at bounding box center [159, 27] width 43 height 13
type input "25103070"
click at [69, 54] on icon at bounding box center [70, 54] width 6 height 6
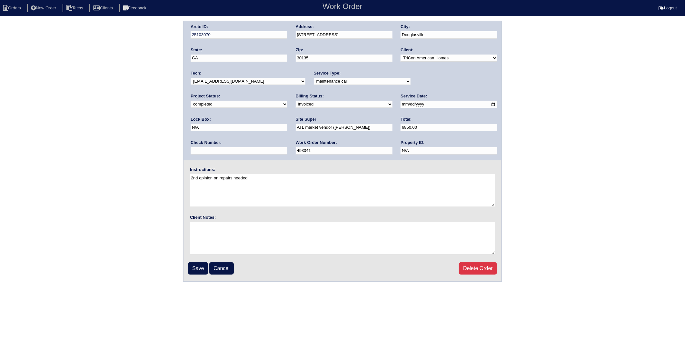
click at [296, 106] on select "need to quote quoted need to invoice invoiced paid warranty purchase order need…" at bounding box center [344, 104] width 97 height 7
select select "paid"
click at [296, 101] on select "need to quote quoted need to invoice invoiced paid warranty purchase order need…" at bounding box center [344, 104] width 97 height 7
click at [287, 147] on input "text" at bounding box center [239, 150] width 97 height 7
type input "16699"
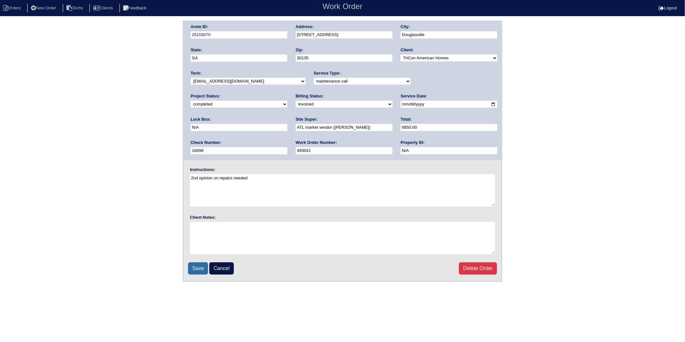
click at [200, 267] on input "Save" at bounding box center [198, 268] width 20 height 12
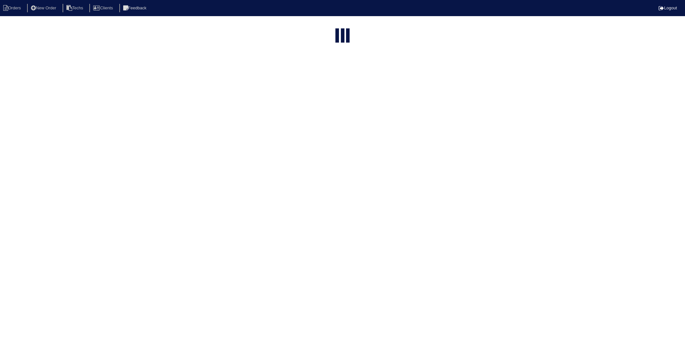
select select "15"
type input "25103070"
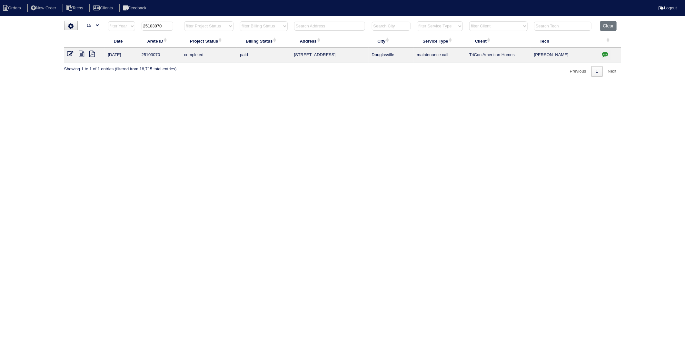
click at [311, 26] on input "text" at bounding box center [329, 26] width 71 height 9
type input "816"
type input "25103070"
type input "816"
drag, startPoint x: 612, startPoint y: 26, endPoint x: 595, endPoint y: 26, distance: 17.4
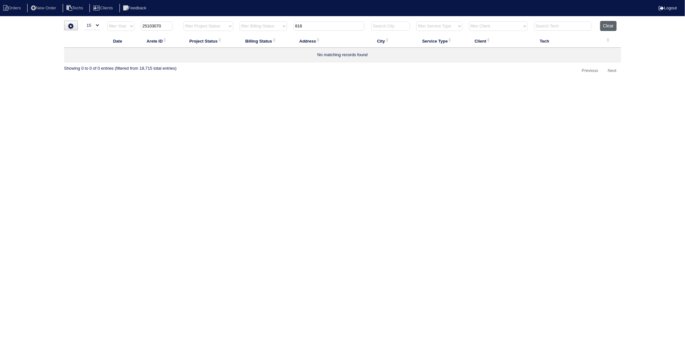
click at [612, 26] on button "Clear" at bounding box center [608, 26] width 16 height 10
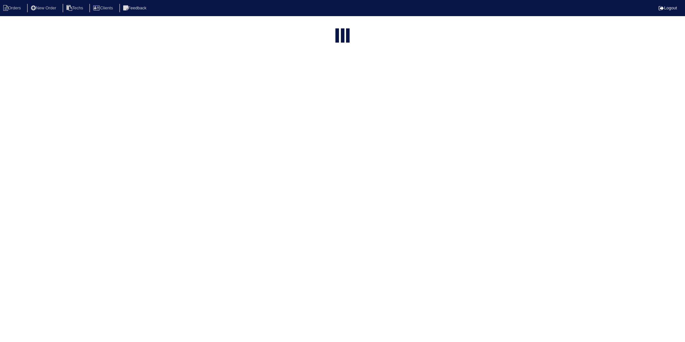
select select "15"
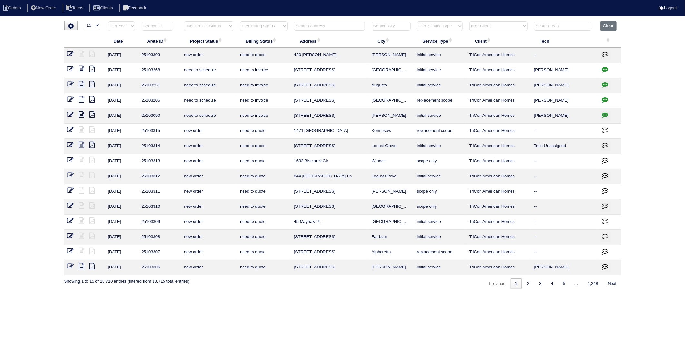
click at [310, 29] on input "text" at bounding box center [329, 26] width 71 height 9
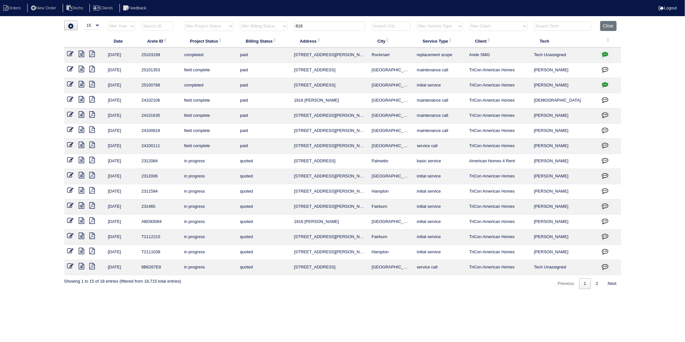
type input "816"
